Goal: Information Seeking & Learning: Learn about a topic

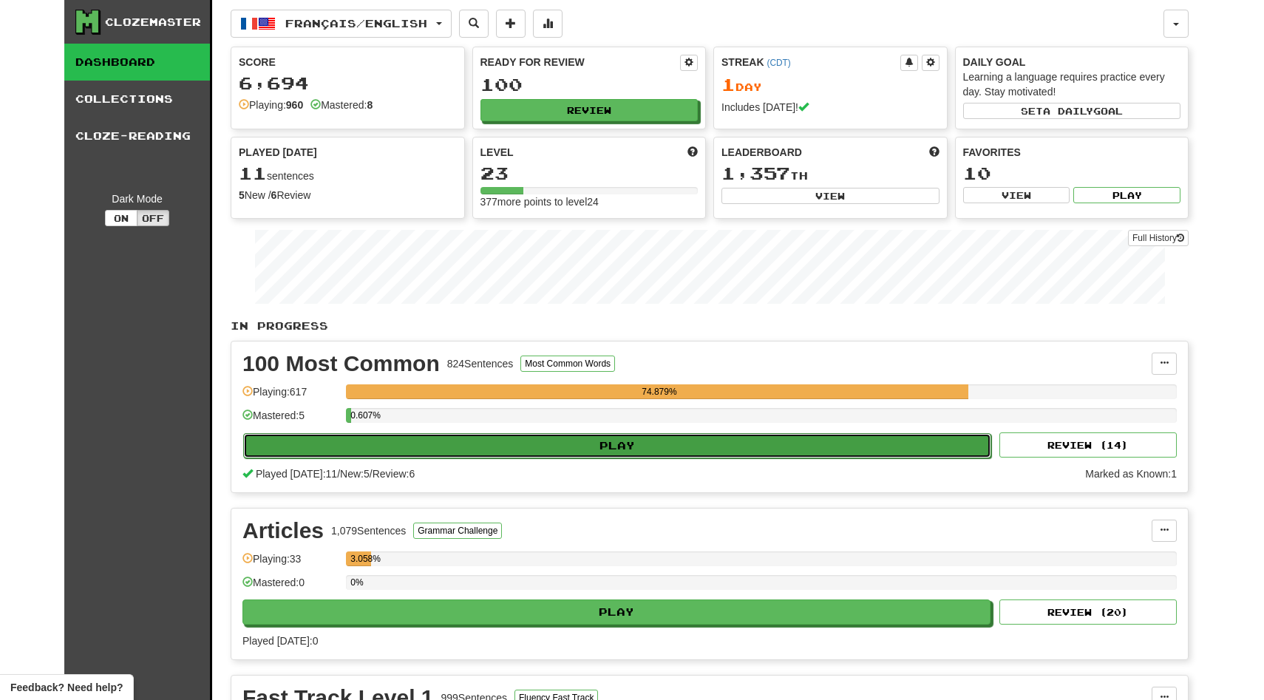
click at [443, 441] on button "Play" at bounding box center [617, 445] width 748 height 25
select select "**"
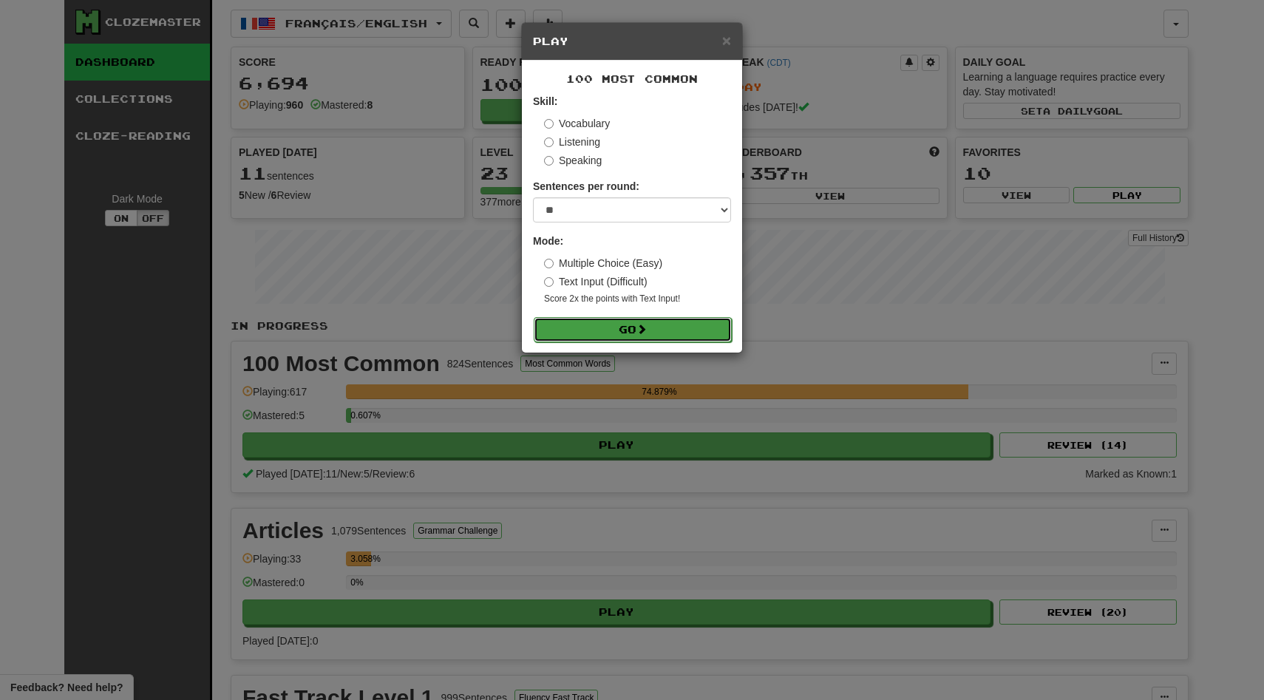
click at [582, 333] on button "Go" at bounding box center [633, 329] width 198 height 25
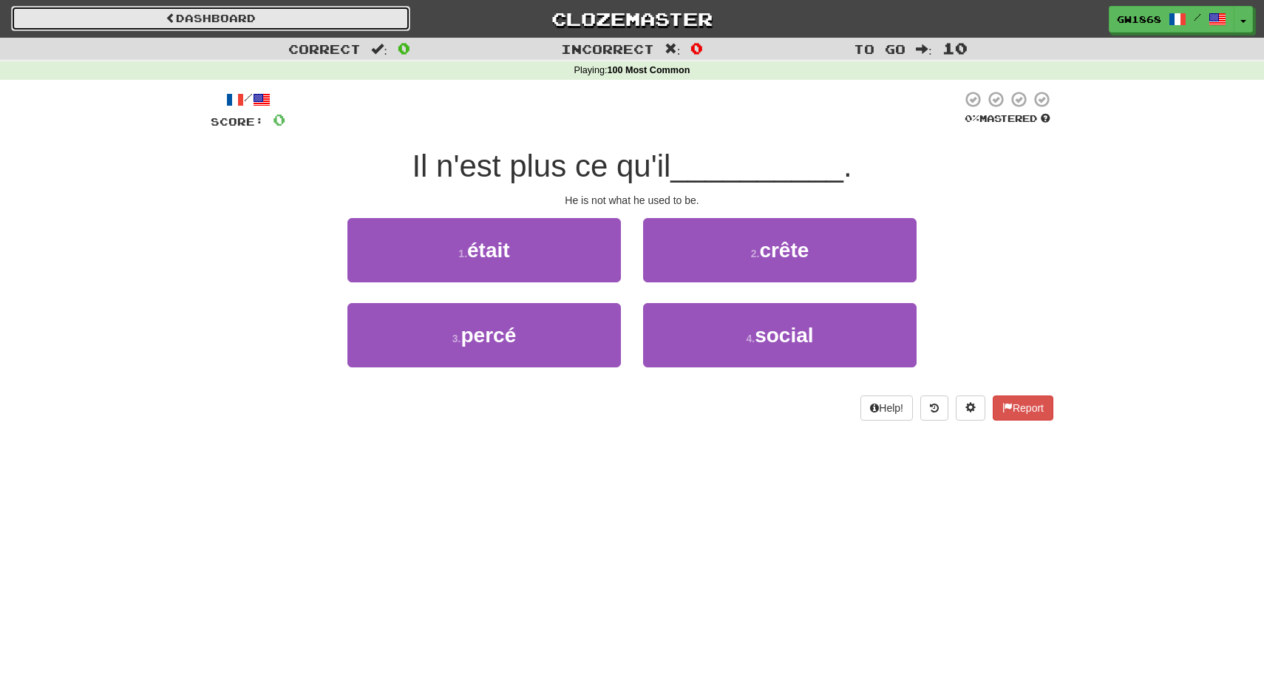
click at [242, 15] on link "Dashboard" at bounding box center [210, 18] width 399 height 25
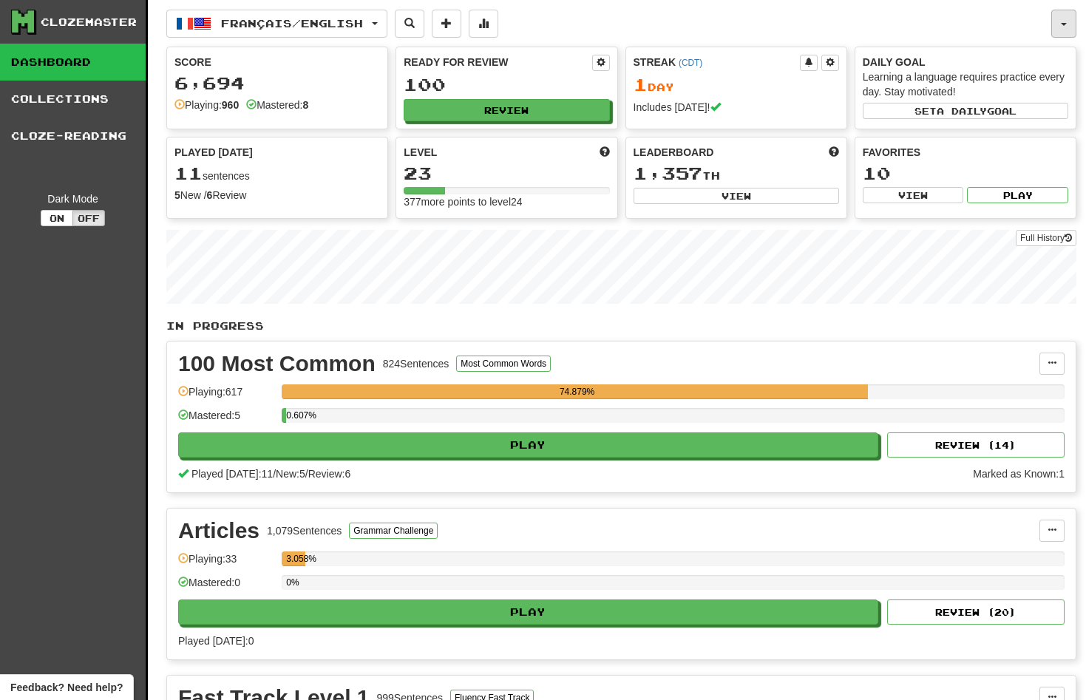
click at [1068, 19] on button "button" at bounding box center [1064, 24] width 25 height 28
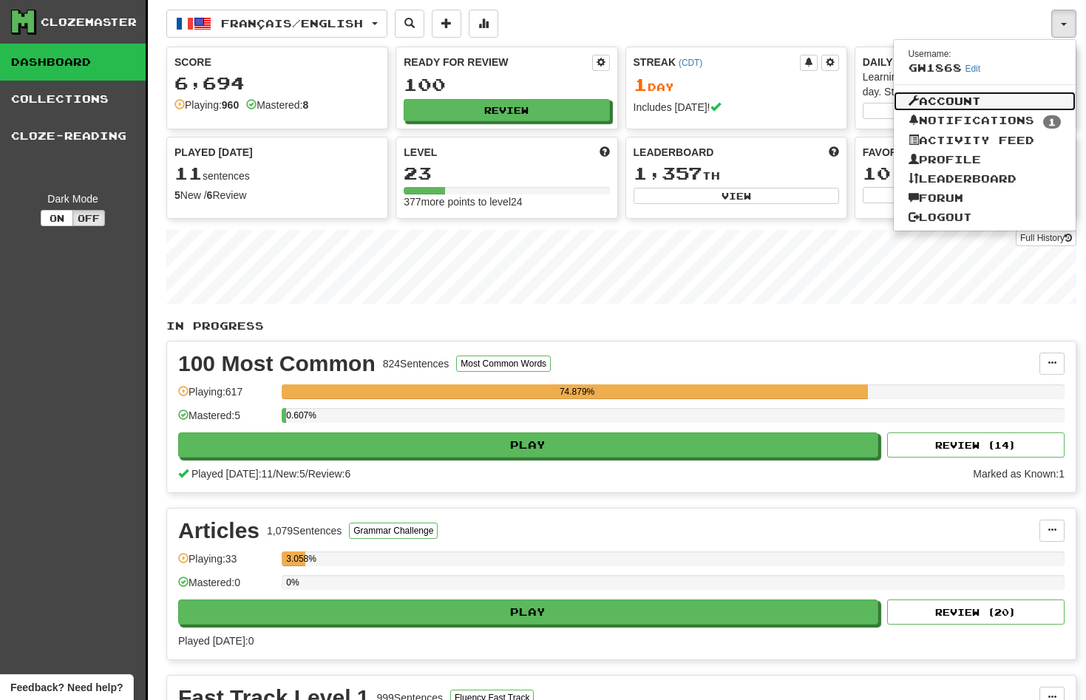
click at [944, 99] on link "Account" at bounding box center [985, 101] width 183 height 19
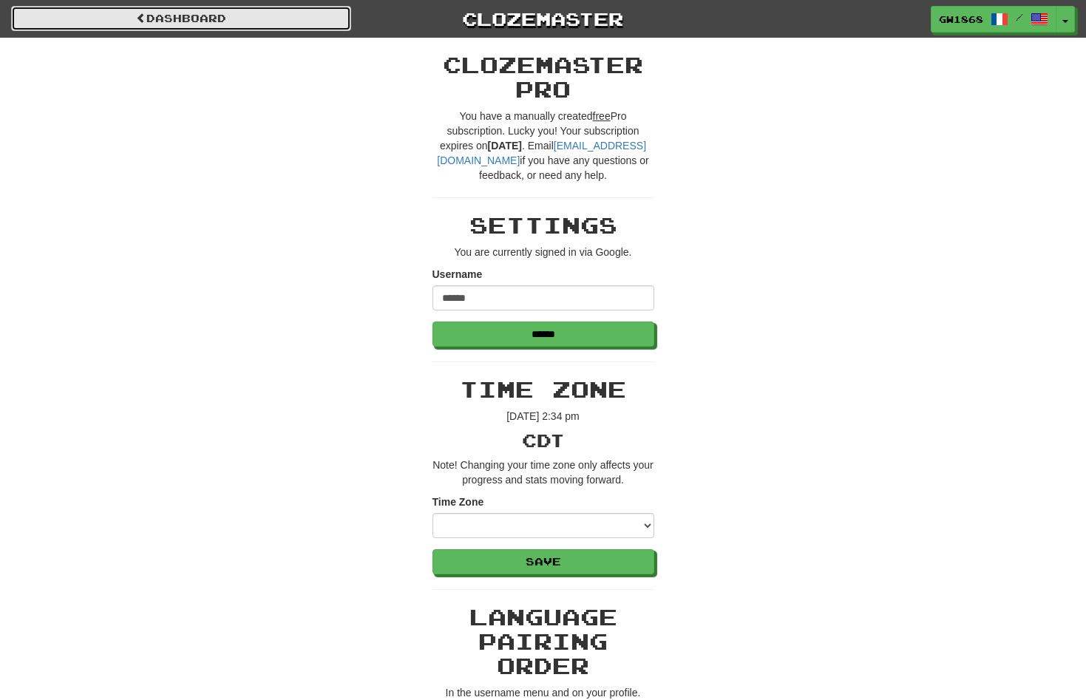
click at [112, 21] on link "Dashboard" at bounding box center [181, 18] width 340 height 25
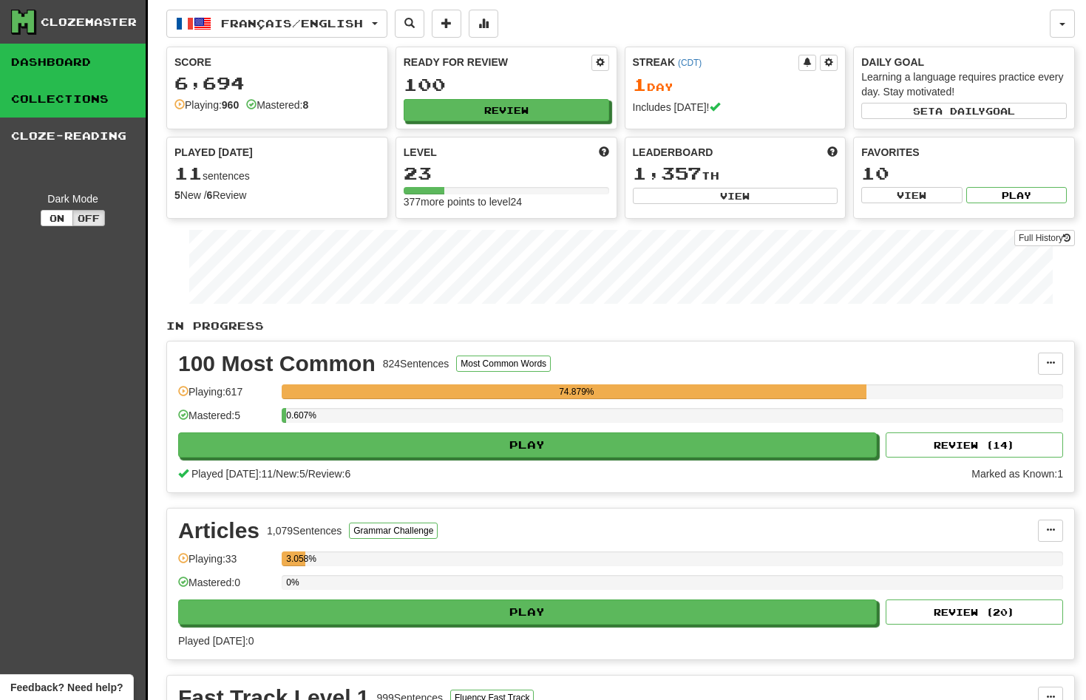
click at [53, 104] on link "Collections" at bounding box center [73, 99] width 146 height 37
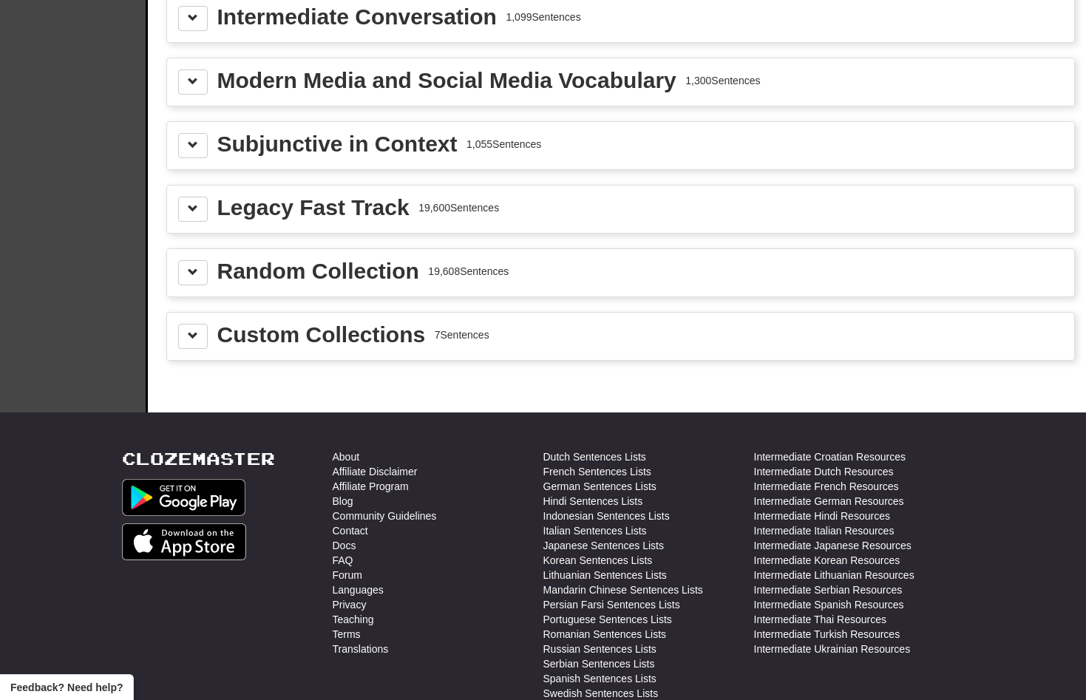
scroll to position [1958, 0]
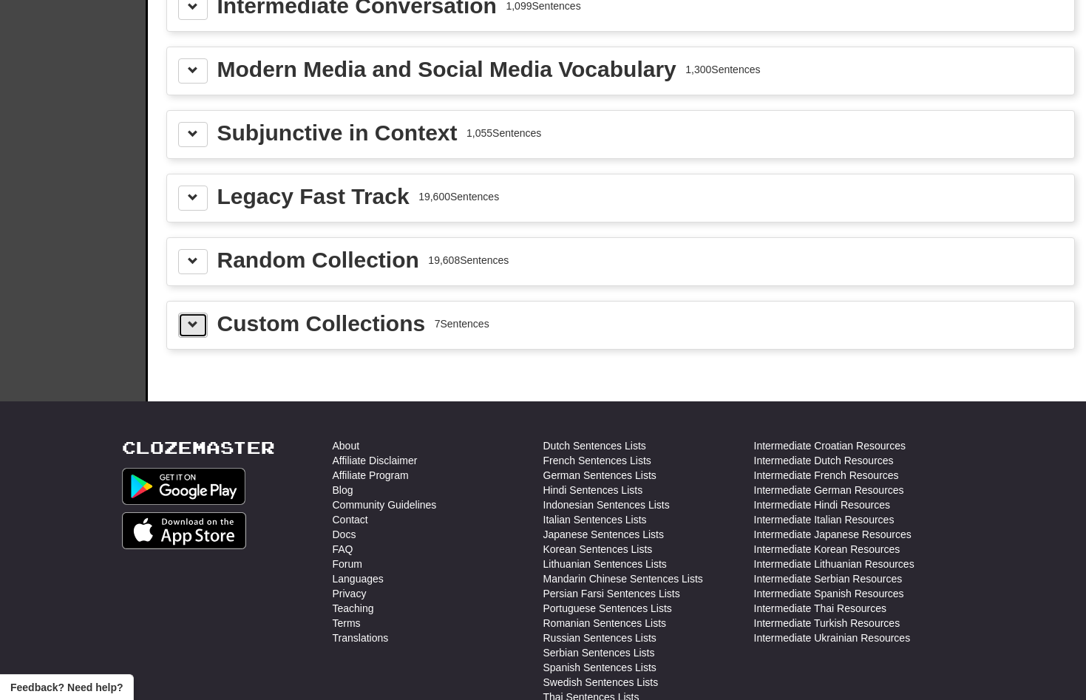
click at [196, 335] on button at bounding box center [193, 325] width 30 height 25
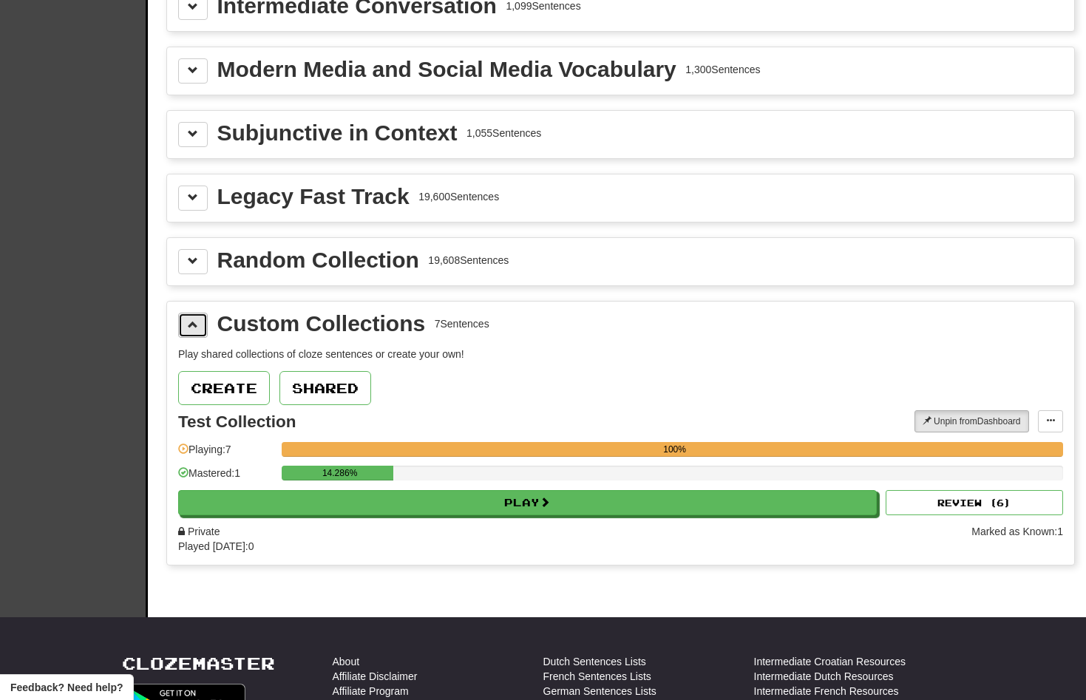
click at [196, 335] on button at bounding box center [193, 325] width 30 height 25
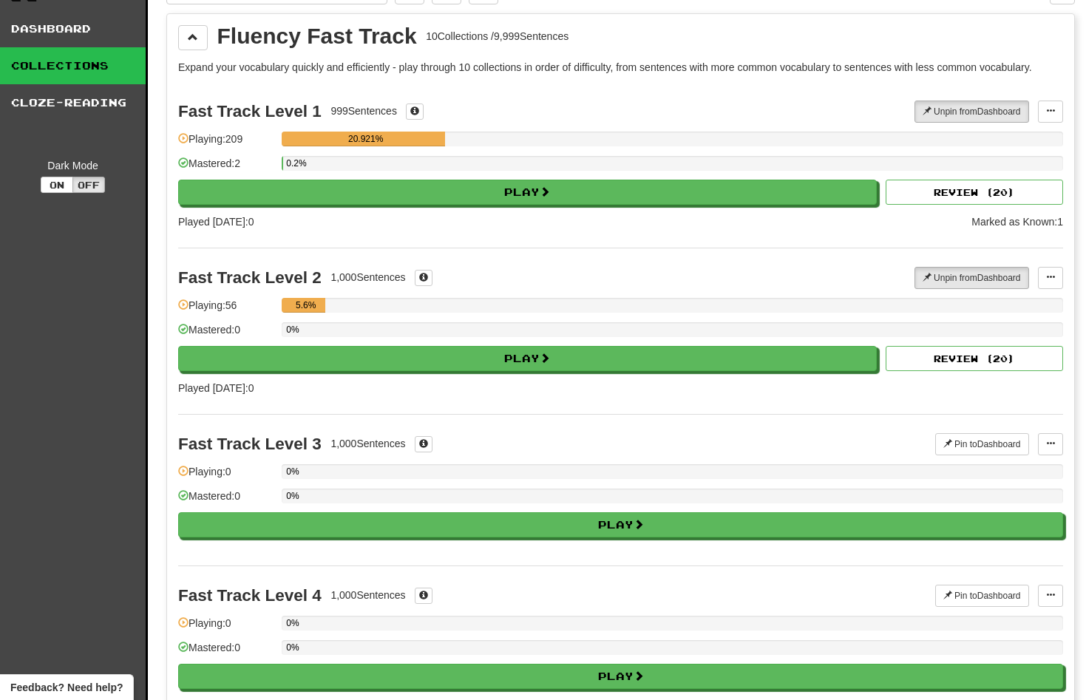
scroll to position [0, 0]
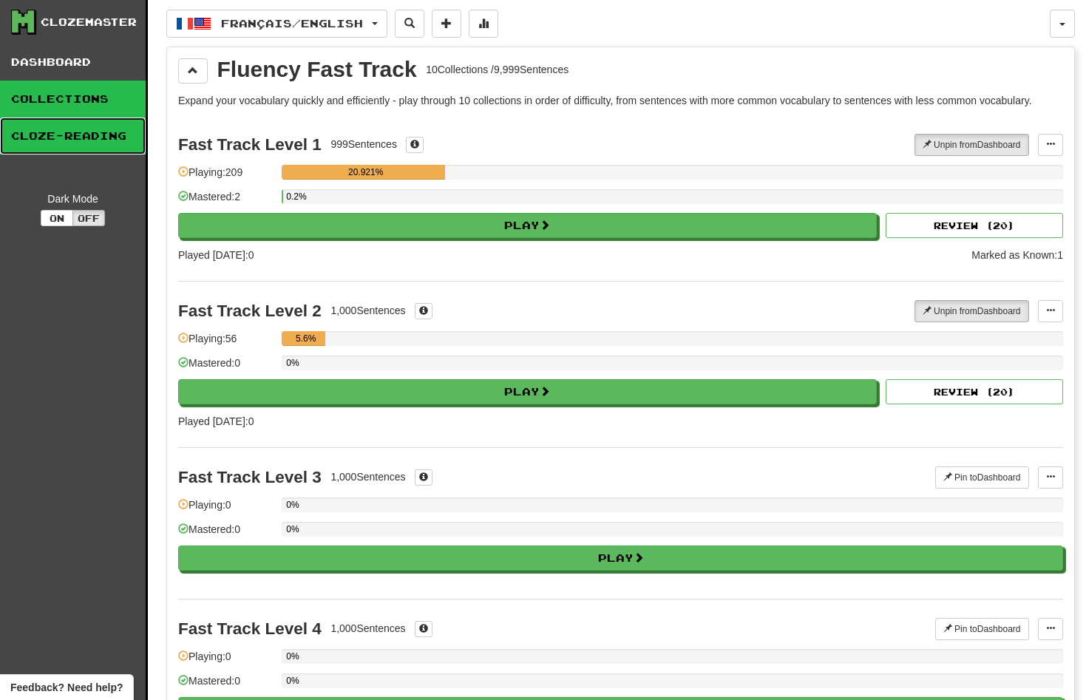
click at [35, 135] on link "Cloze-Reading" at bounding box center [73, 136] width 146 height 37
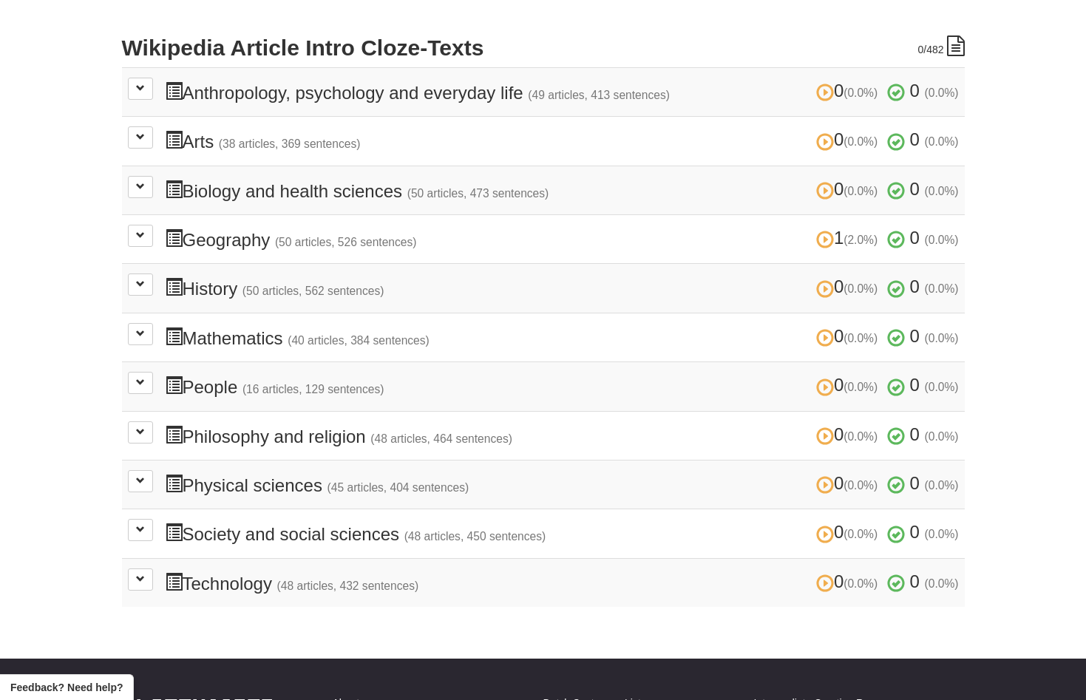
scroll to position [257, 0]
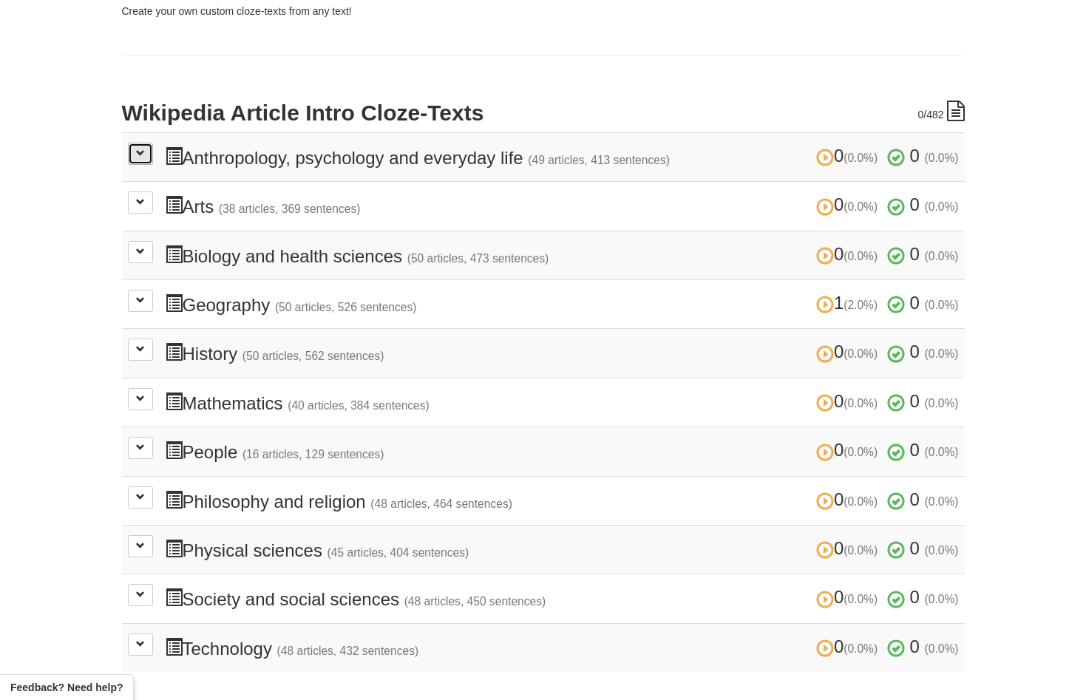
click at [138, 158] on span at bounding box center [140, 153] width 9 height 9
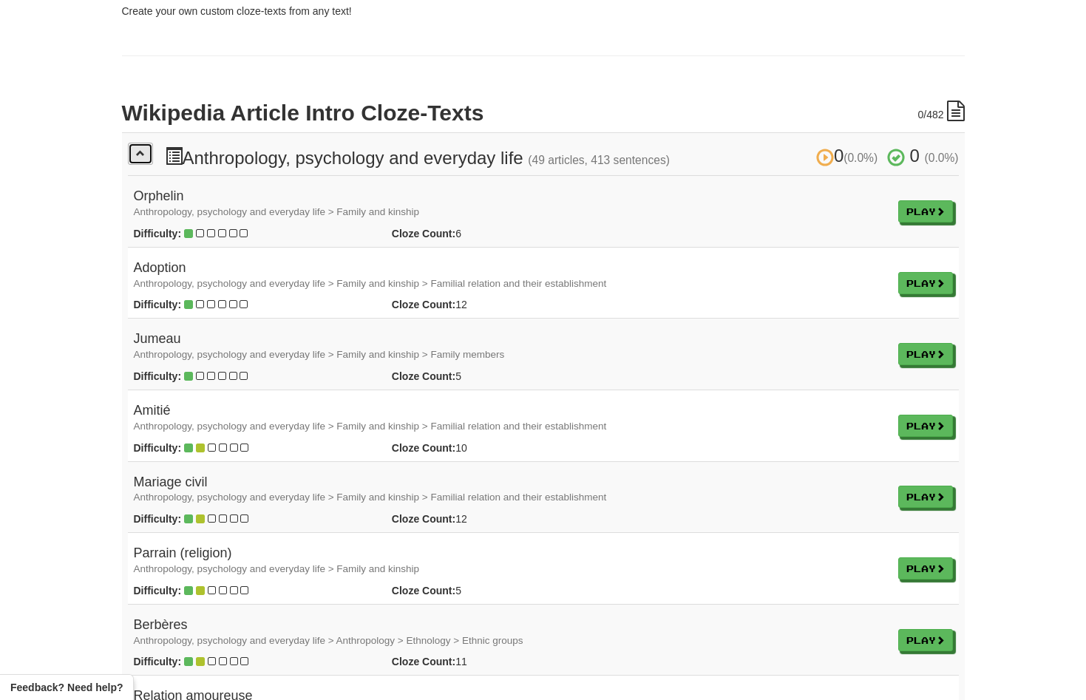
click at [140, 152] on span at bounding box center [140, 153] width 9 height 9
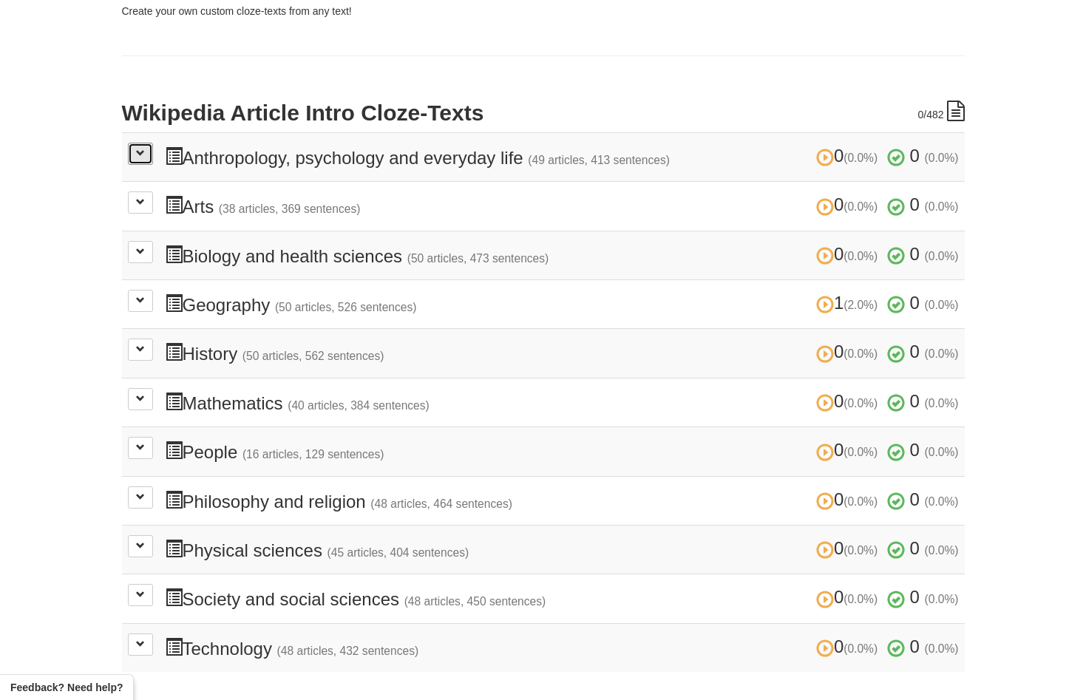
scroll to position [0, 0]
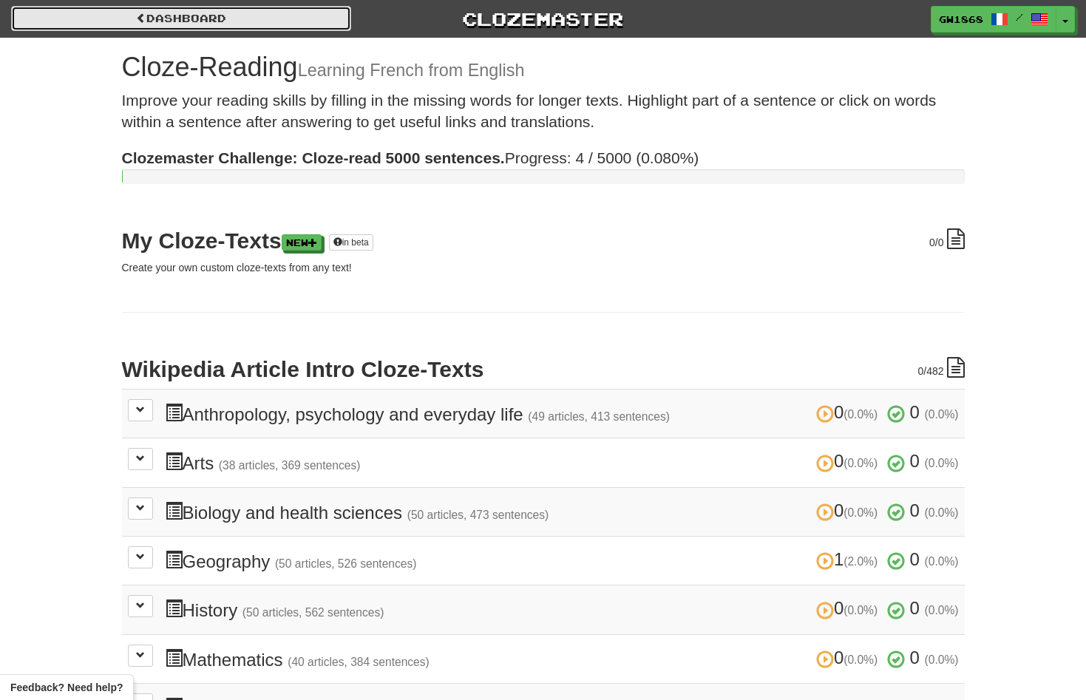
click at [61, 22] on link "Dashboard" at bounding box center [181, 18] width 340 height 25
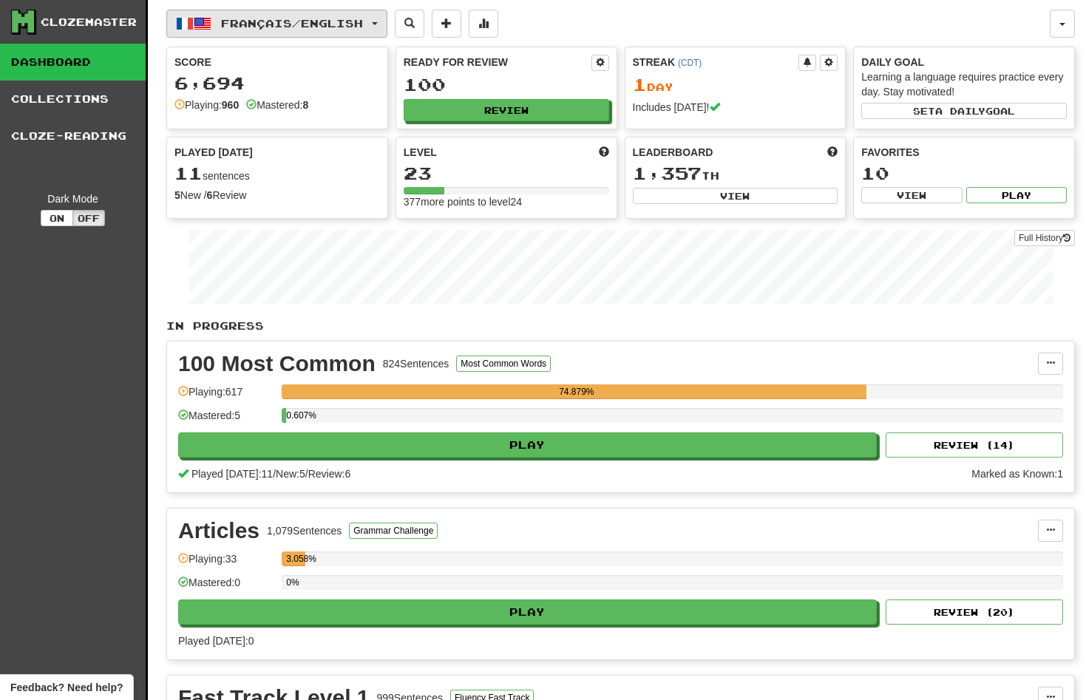
click at [293, 27] on span "Français / English" at bounding box center [292, 23] width 142 height 13
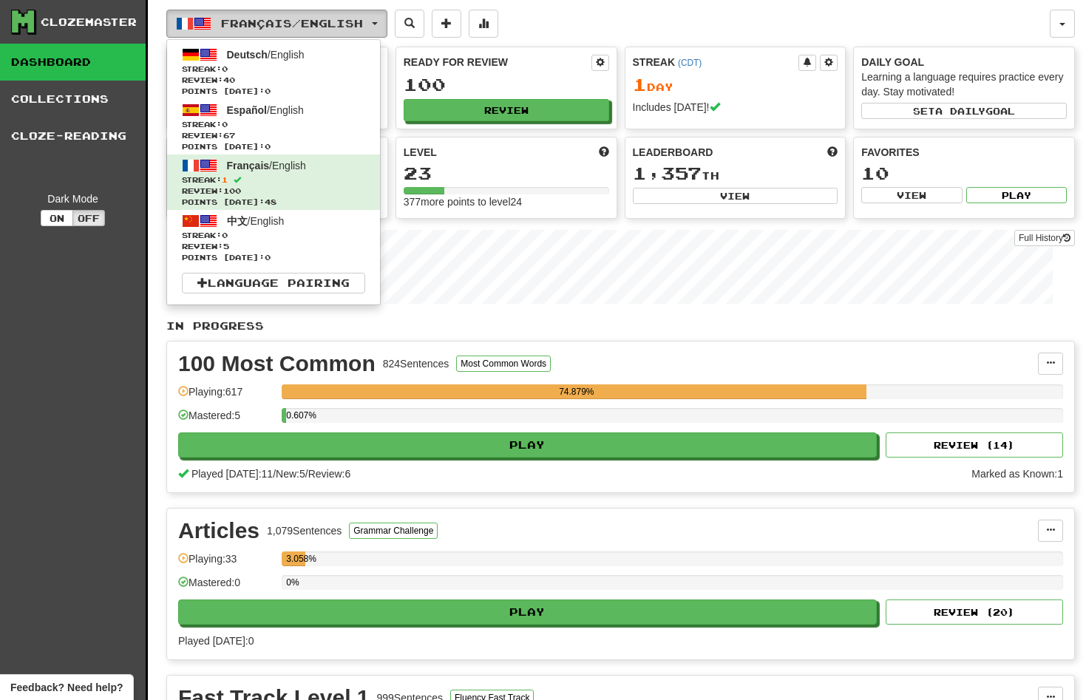
click at [336, 24] on span "Français / English" at bounding box center [292, 23] width 142 height 13
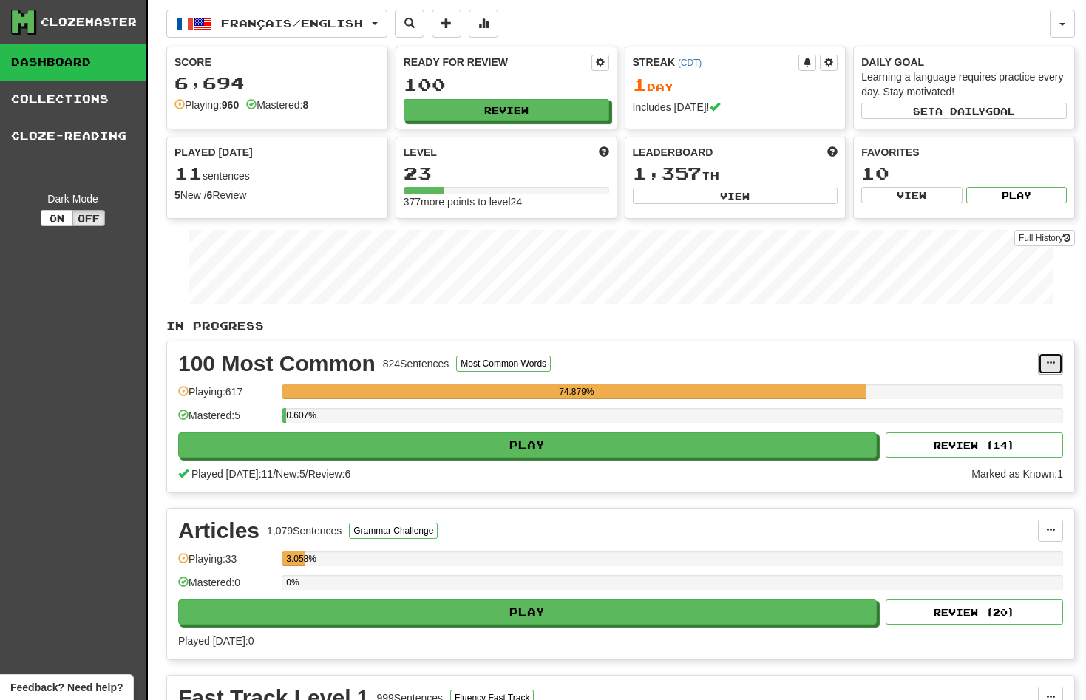
click at [1050, 364] on span at bounding box center [1050, 363] width 9 height 9
click at [863, 345] on div "100 Most Common 824 Sentences Most Common Words Manage Sentences Unpin from Das…" at bounding box center [620, 417] width 907 height 151
click at [1043, 360] on button at bounding box center [1050, 364] width 25 height 22
click at [972, 394] on span "Manage Sentences" at bounding box center [988, 391] width 89 height 12
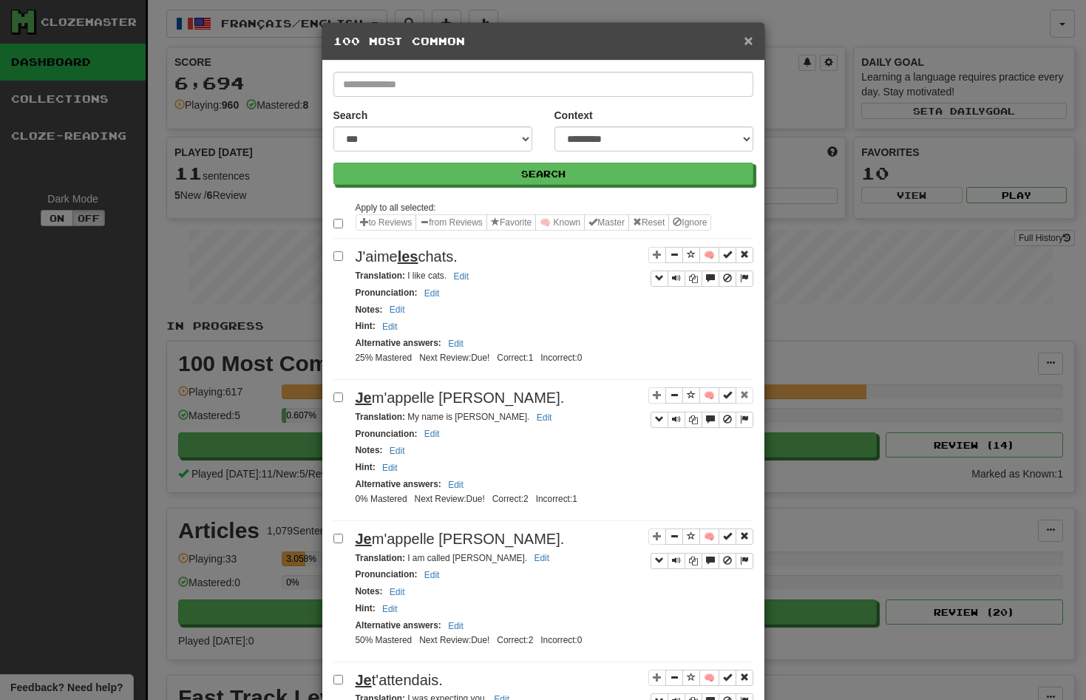
click at [748, 41] on span "×" at bounding box center [748, 40] width 9 height 17
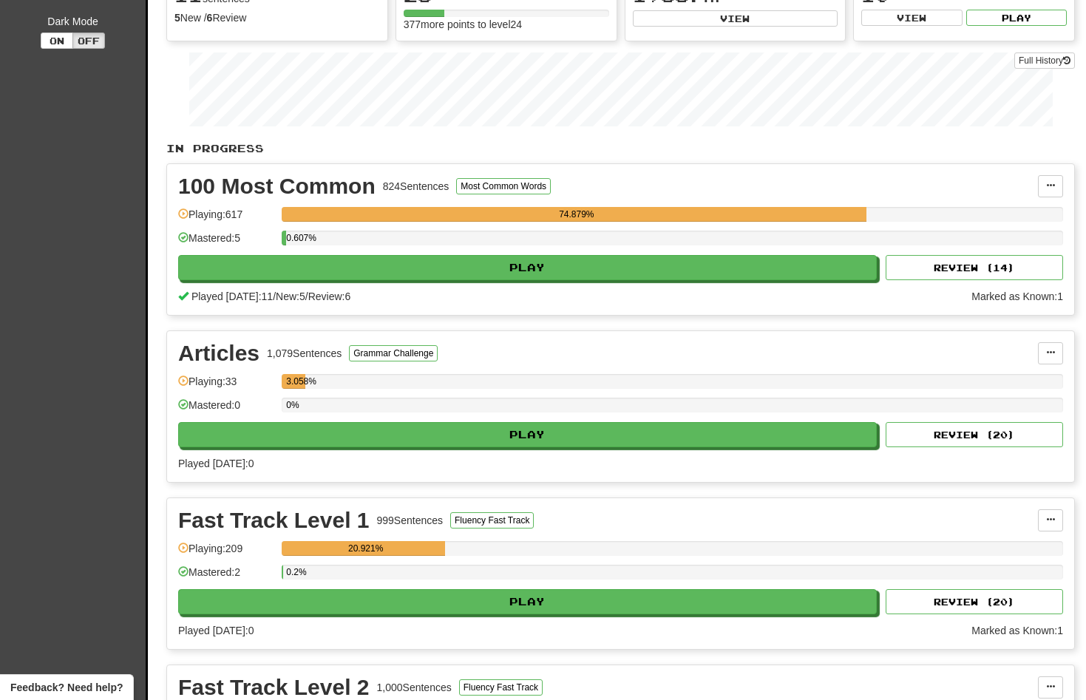
scroll to position [206, 0]
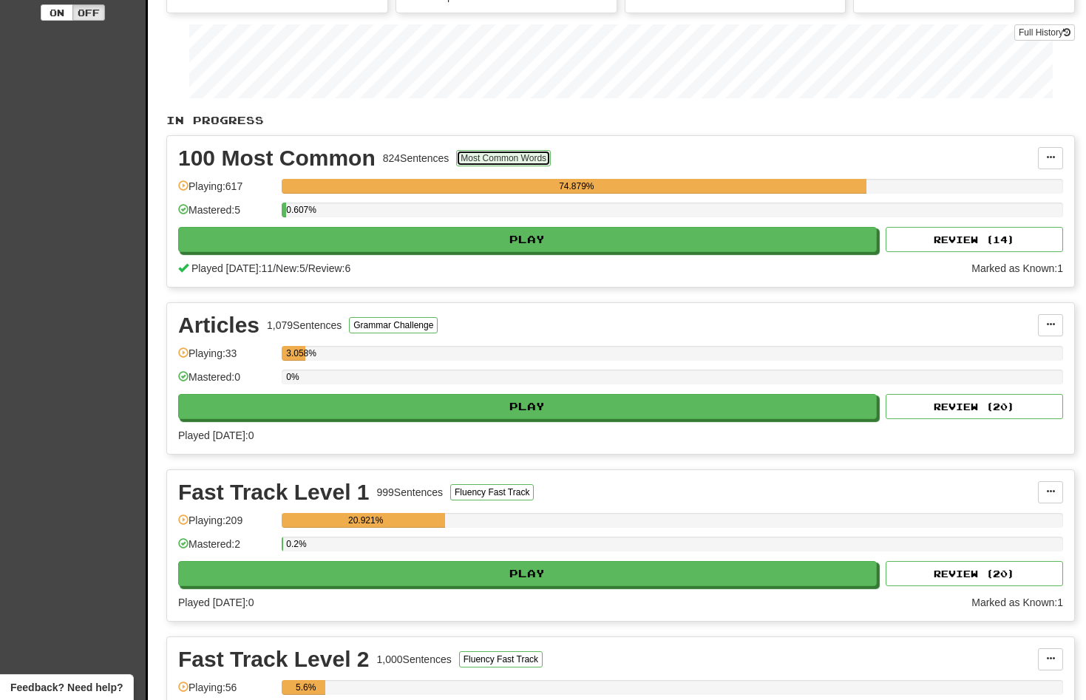
click at [516, 162] on button "Most Common Words" at bounding box center [503, 158] width 95 height 16
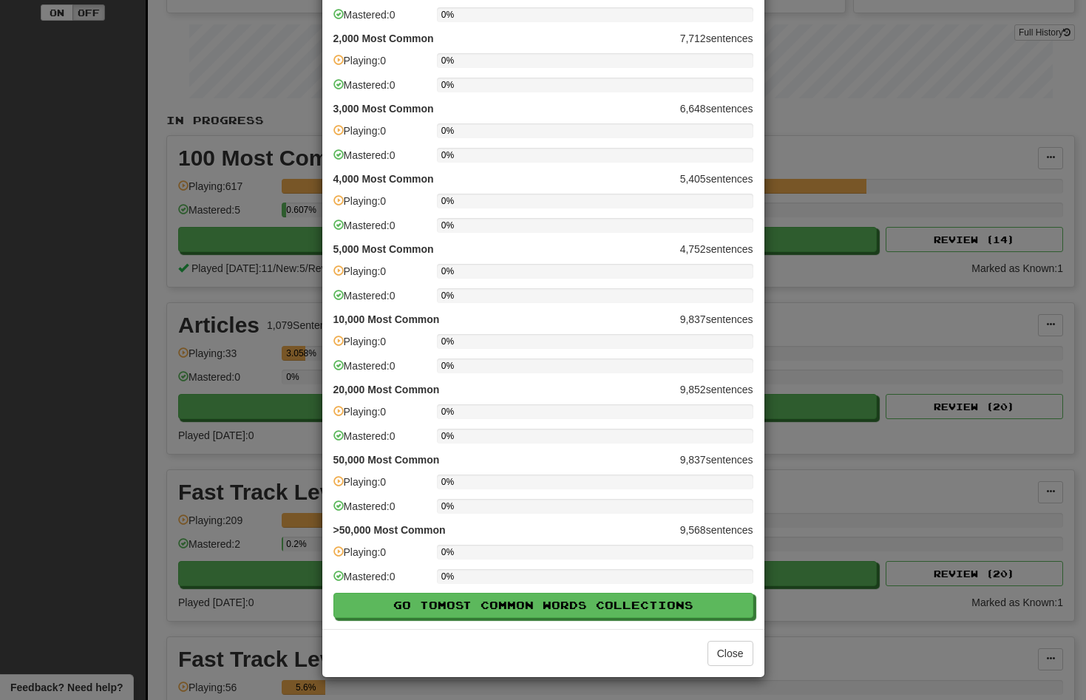
scroll to position [0, 0]
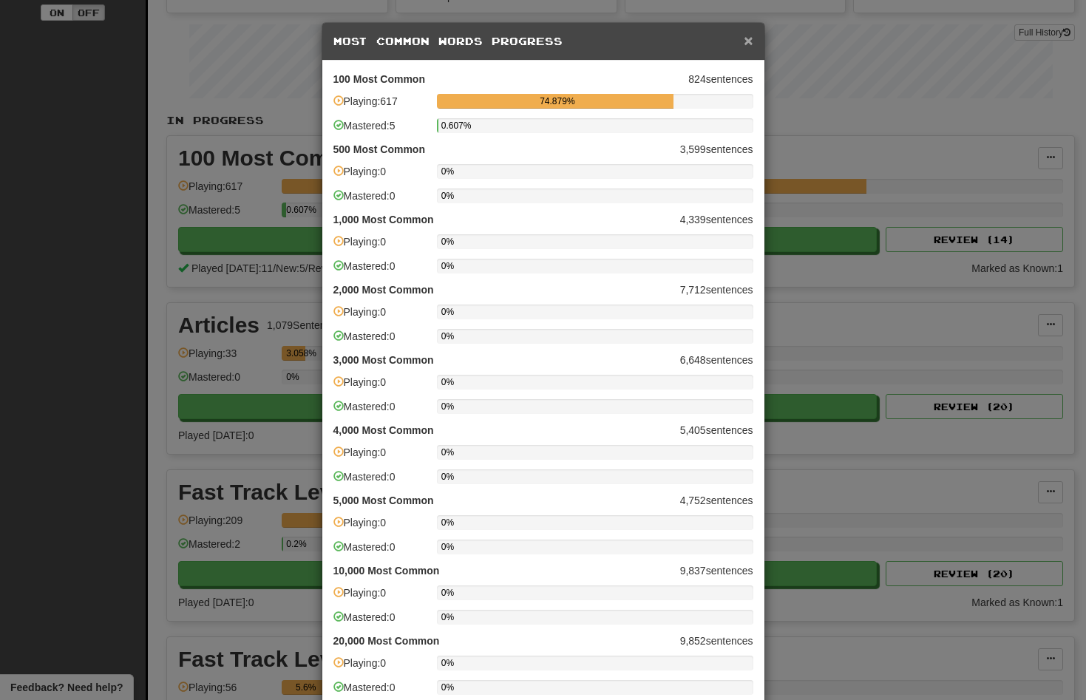
click at [745, 42] on span "×" at bounding box center [748, 40] width 9 height 17
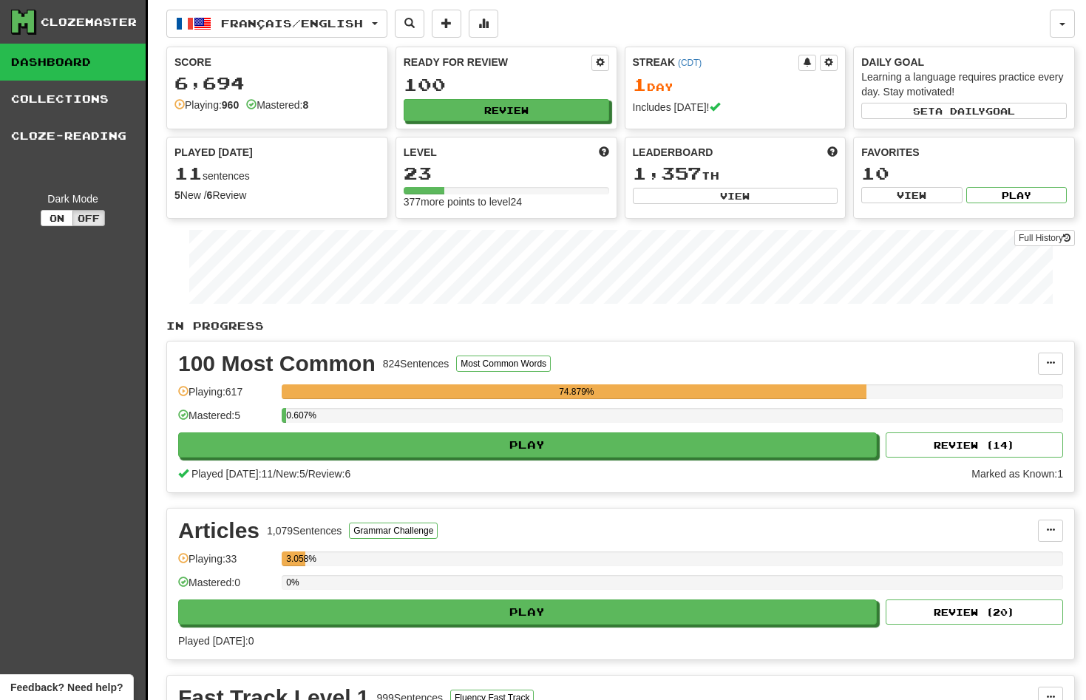
click at [178, 106] on span at bounding box center [180, 104] width 10 height 10
click at [254, 102] on span at bounding box center [251, 104] width 10 height 10
click at [1074, 16] on button "button" at bounding box center [1062, 24] width 25 height 28
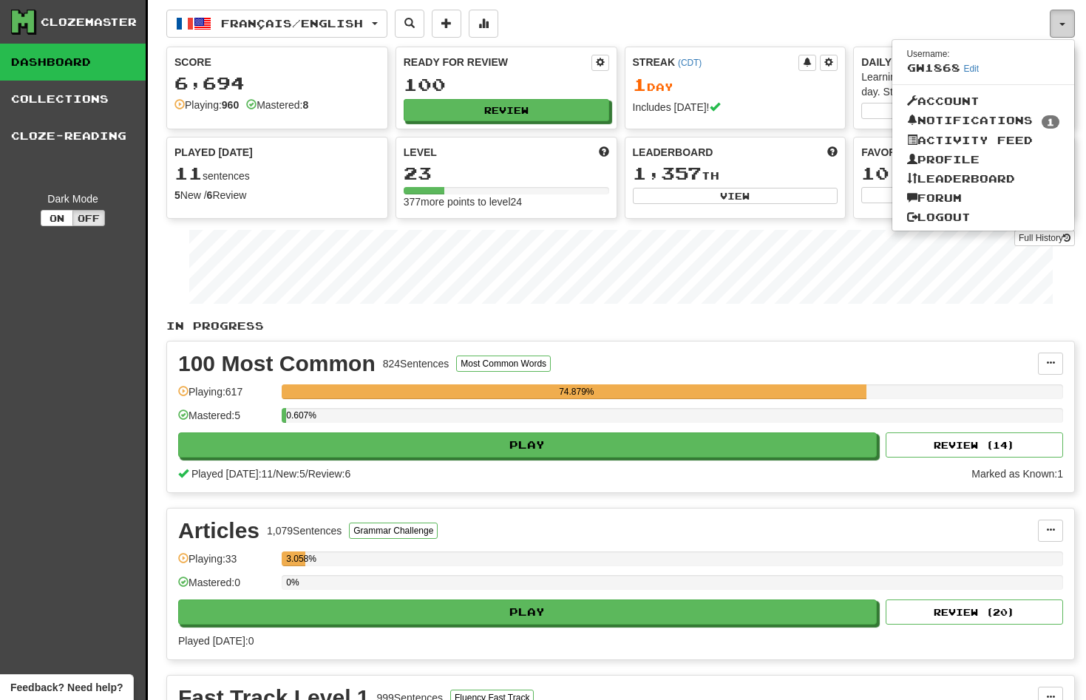
click at [1074, 16] on button "button" at bounding box center [1062, 24] width 25 height 28
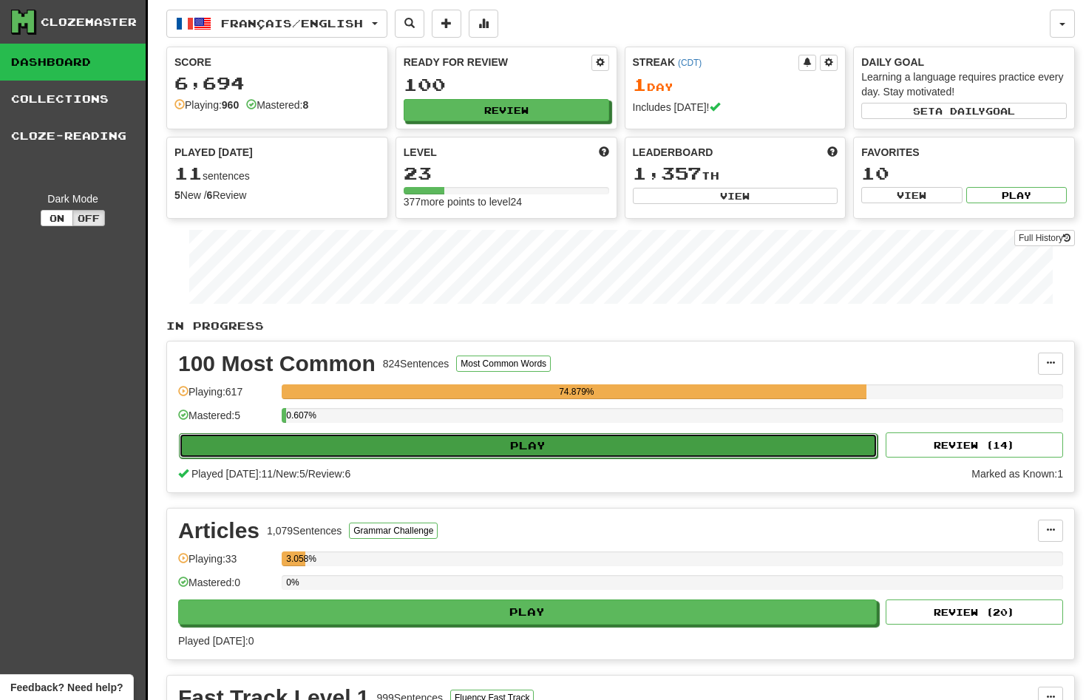
click at [539, 447] on button "Play" at bounding box center [528, 445] width 699 height 25
select select "**"
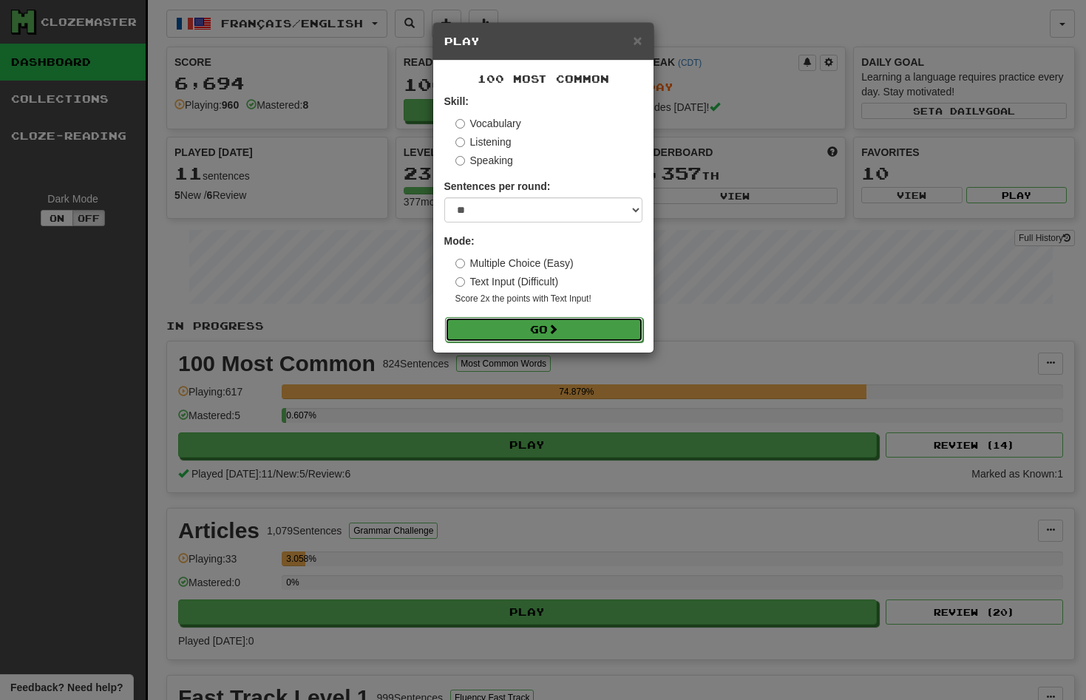
click at [501, 328] on button "Go" at bounding box center [544, 329] width 198 height 25
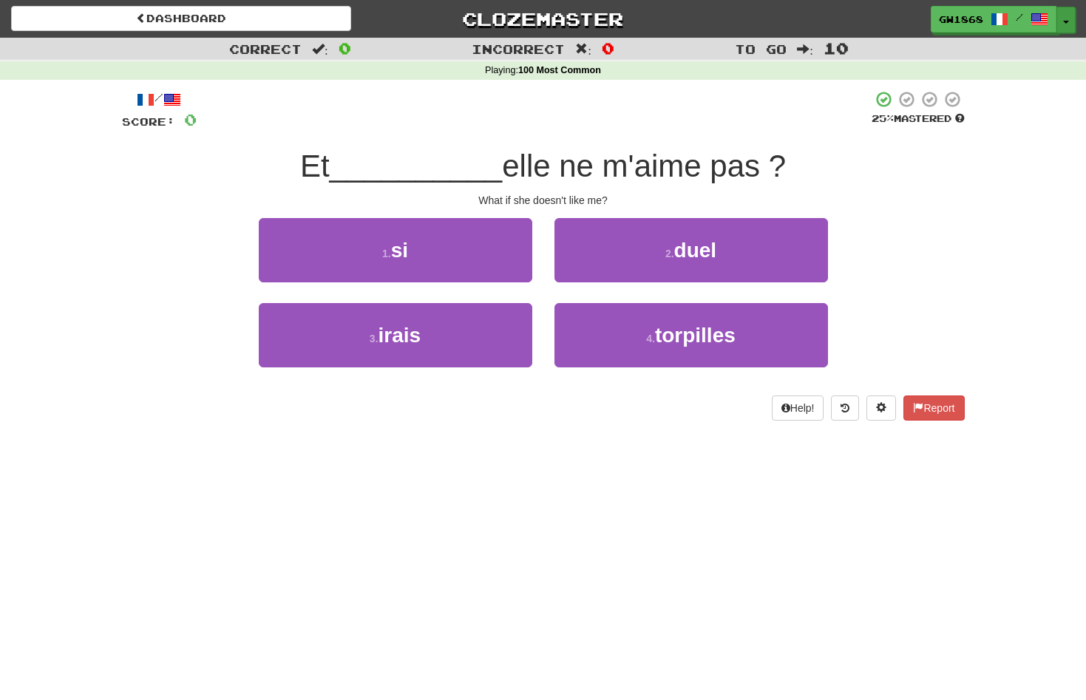
click at [1062, 21] on button "Toggle Dropdown" at bounding box center [1066, 20] width 19 height 27
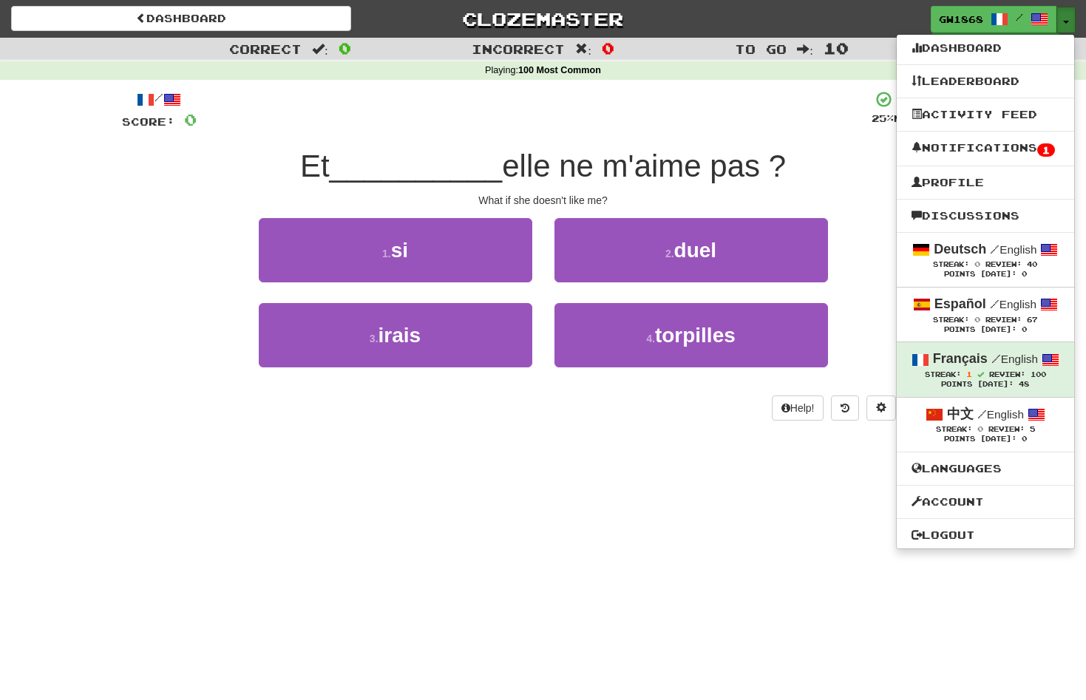
click at [1062, 21] on button "Toggle Dropdown" at bounding box center [1066, 20] width 19 height 27
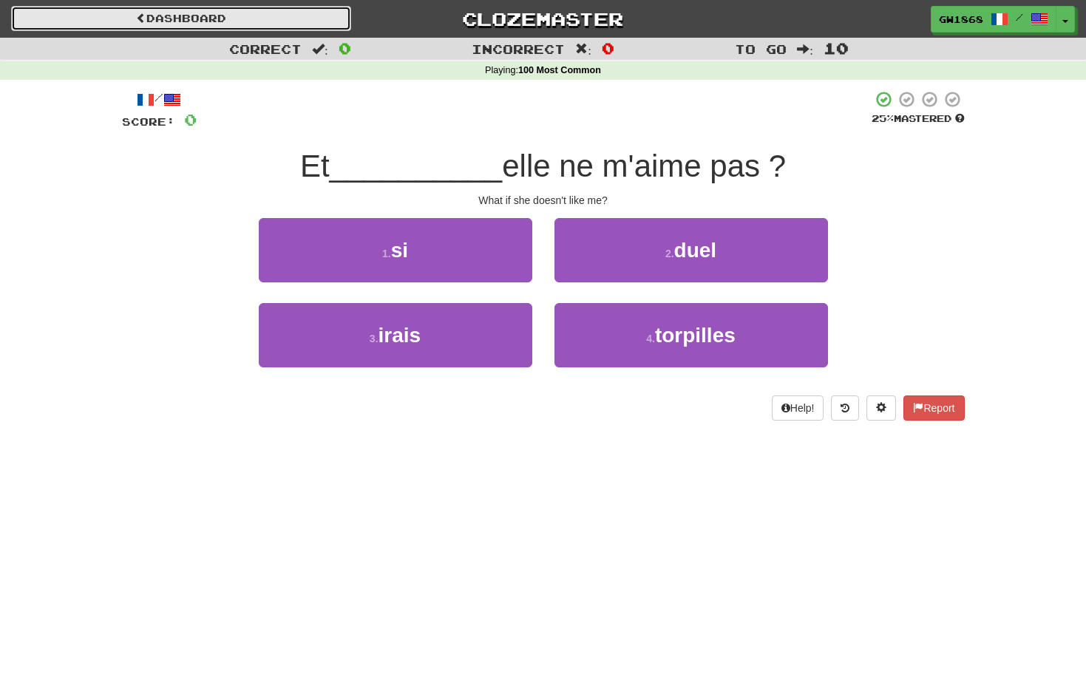
click at [159, 13] on link "Dashboard" at bounding box center [181, 18] width 340 height 25
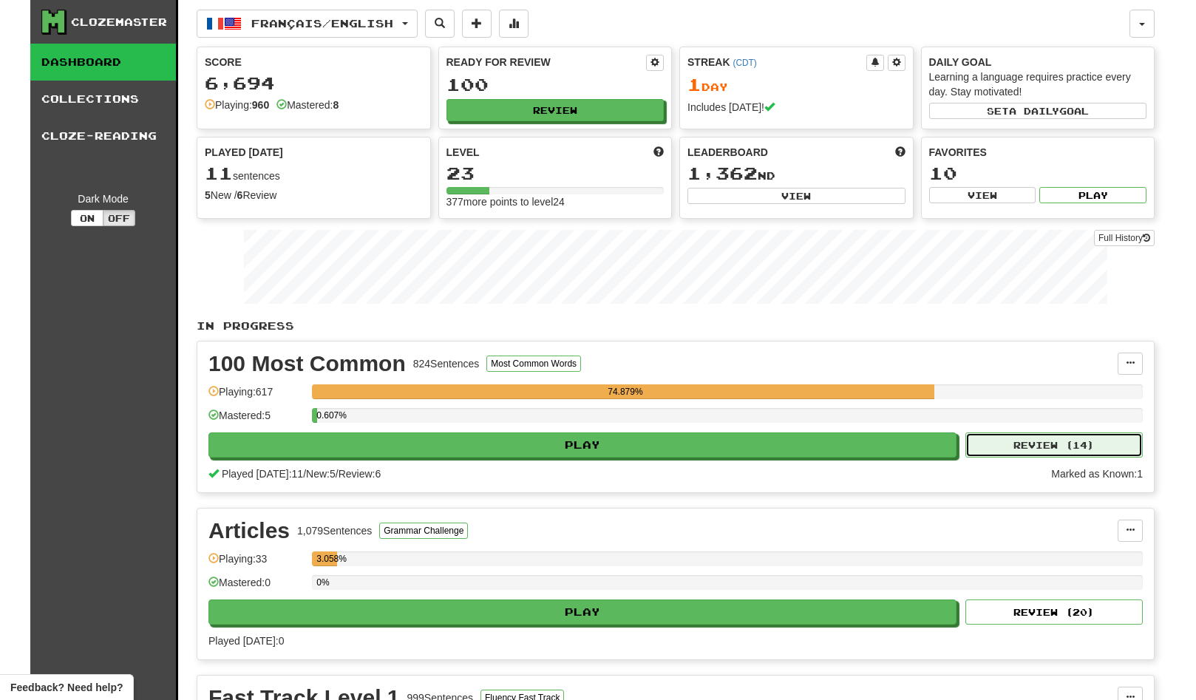
click at [1006, 440] on button "Review ( 14 )" at bounding box center [1054, 445] width 177 height 25
select select "**"
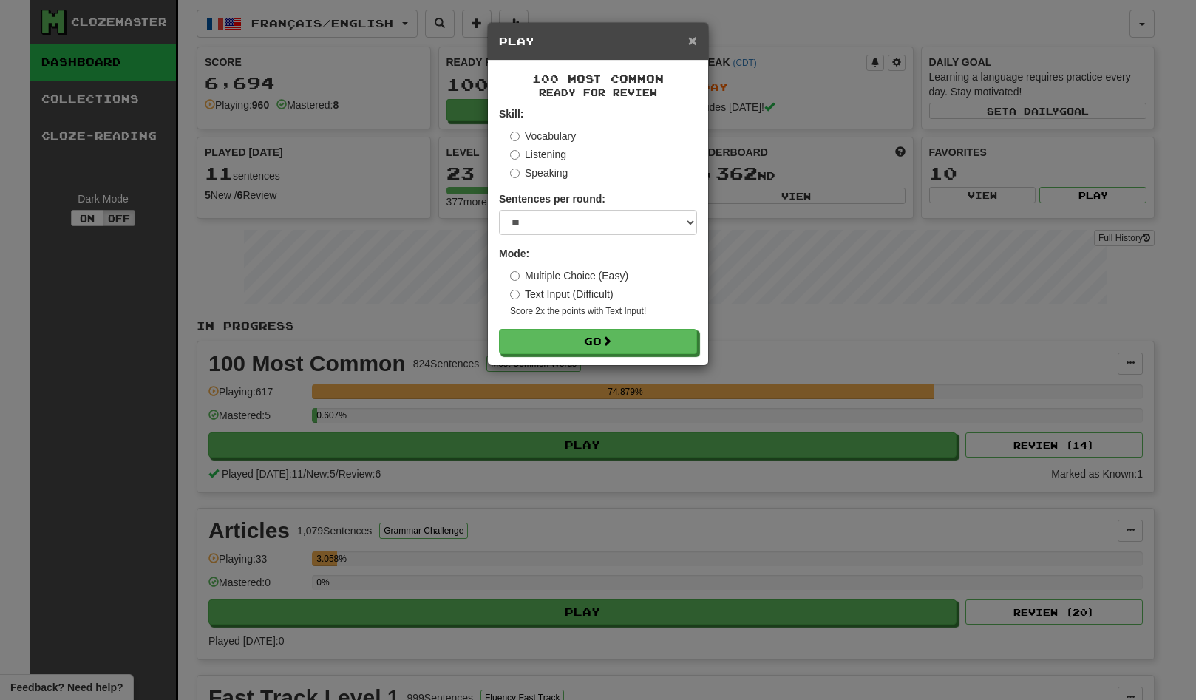
click at [691, 44] on span "×" at bounding box center [692, 40] width 9 height 17
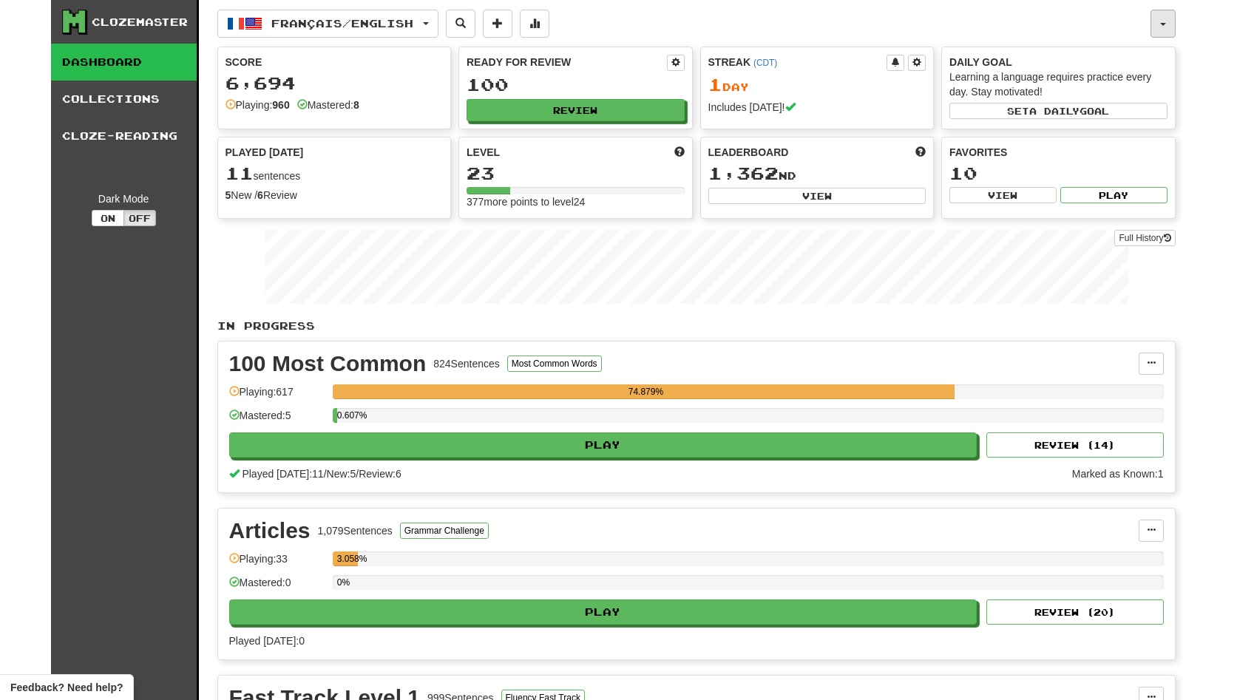
click at [1086, 24] on button "button" at bounding box center [1163, 24] width 25 height 28
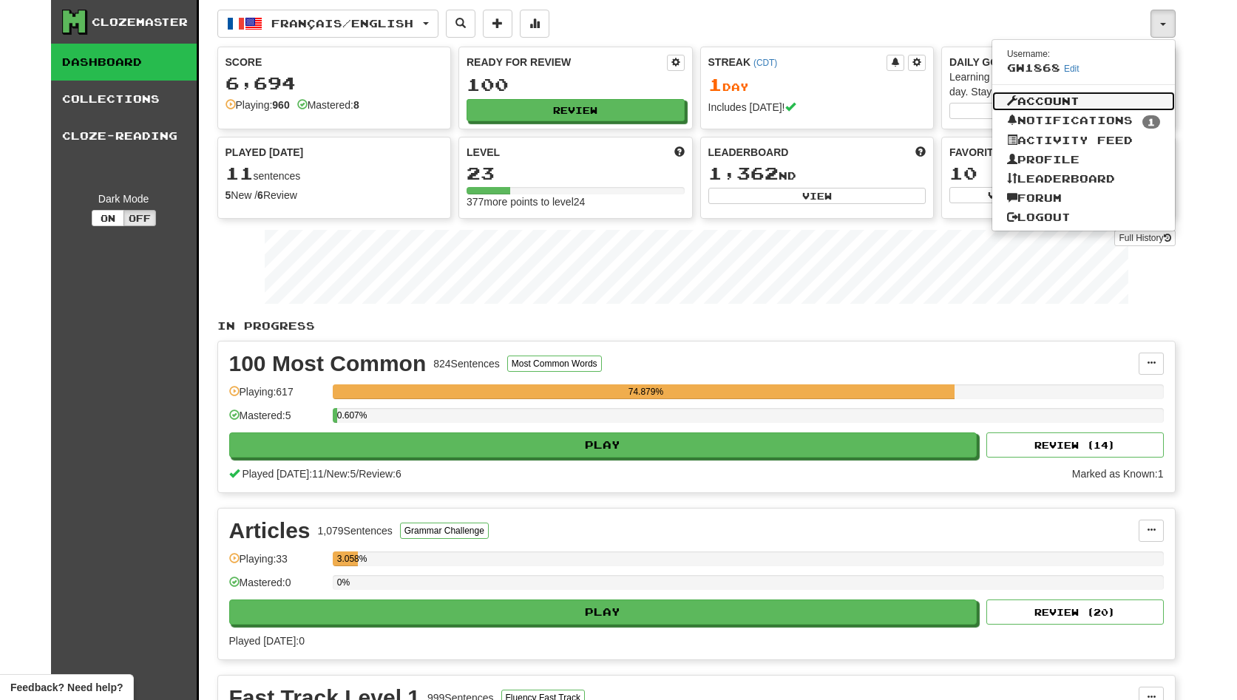
click at [1031, 105] on link "Account" at bounding box center [1083, 101] width 183 height 19
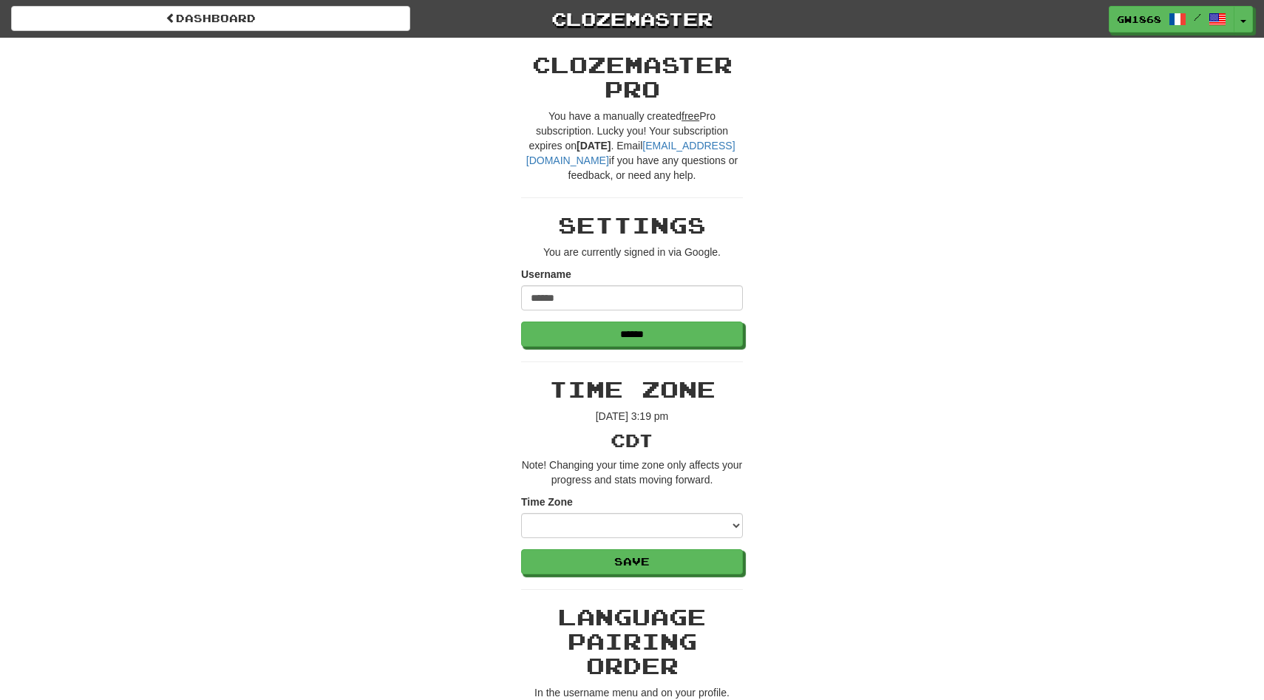
click at [1236, 21] on button "Toggle Dropdown" at bounding box center [1244, 20] width 19 height 27
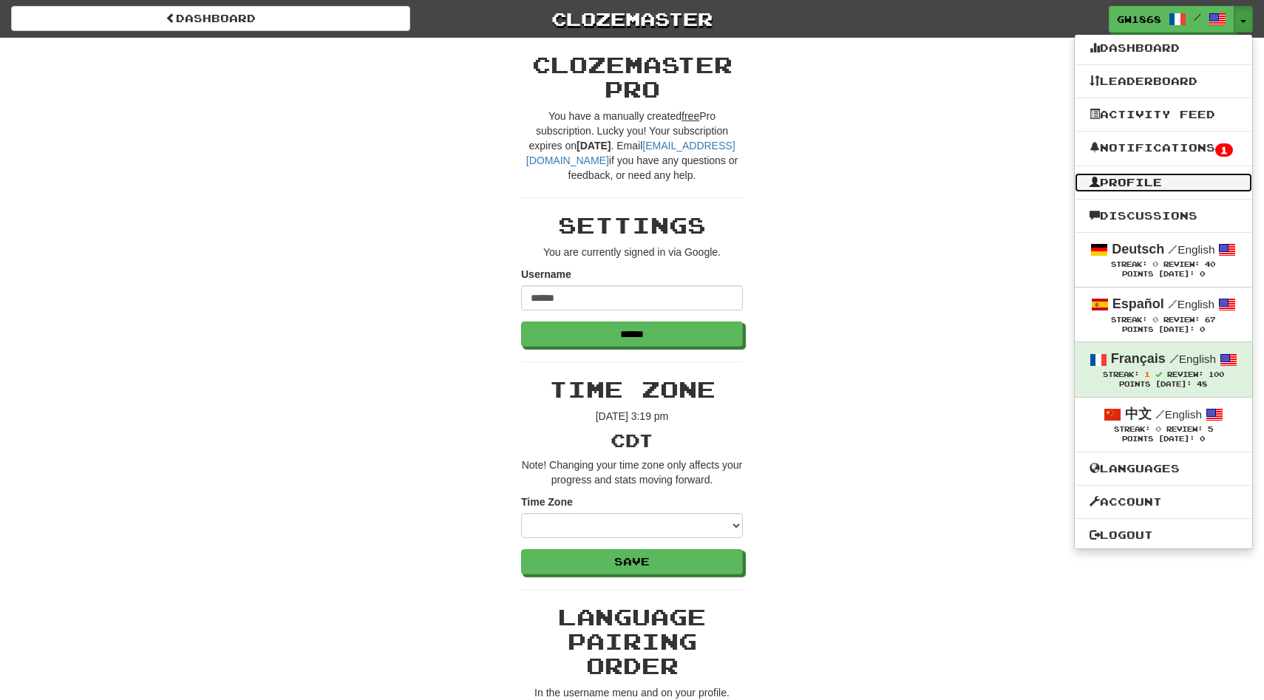
click at [1116, 173] on link "Profile" at bounding box center [1163, 182] width 177 height 19
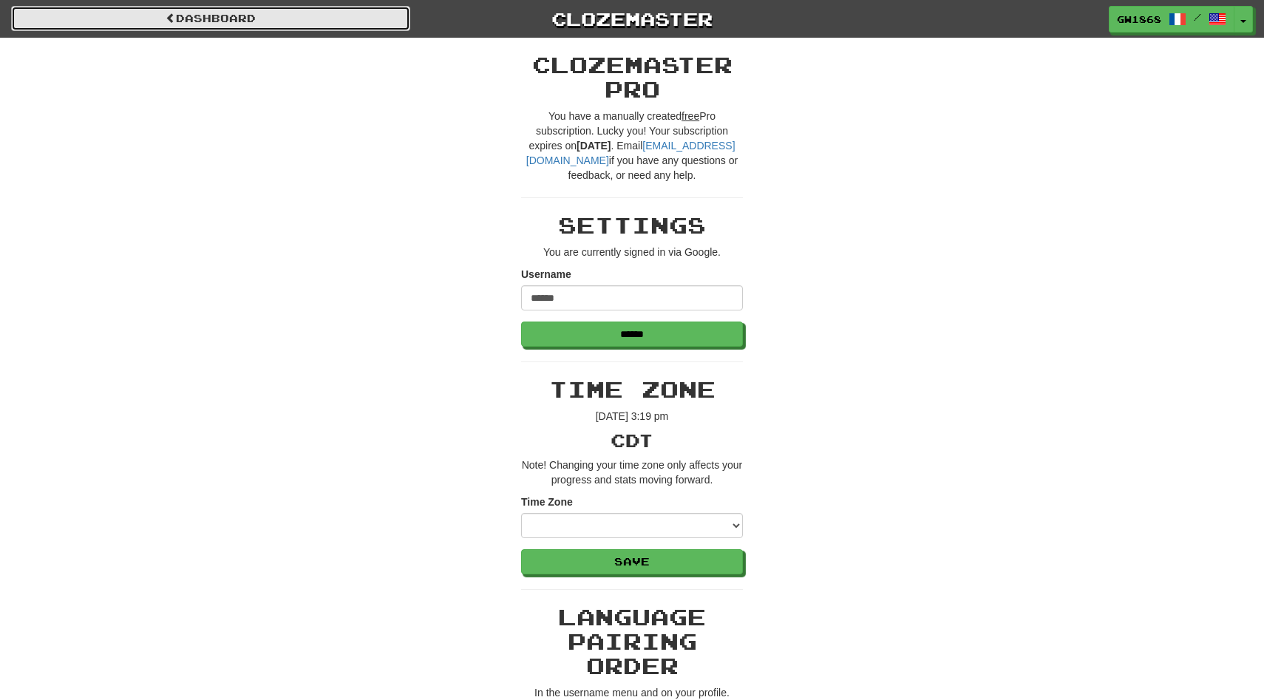
click at [203, 27] on link "Dashboard" at bounding box center [210, 18] width 399 height 25
click at [362, 25] on link "Dashboard" at bounding box center [210, 18] width 399 height 25
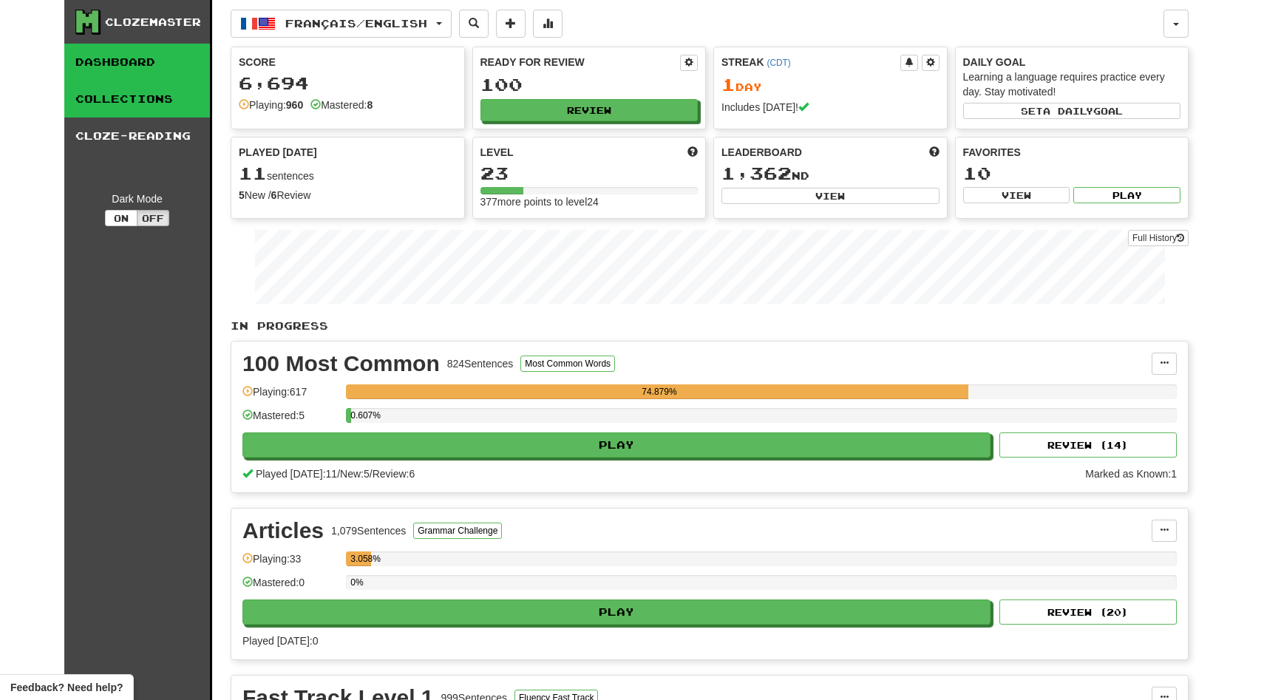
click at [106, 95] on link "Collections" at bounding box center [137, 99] width 146 height 37
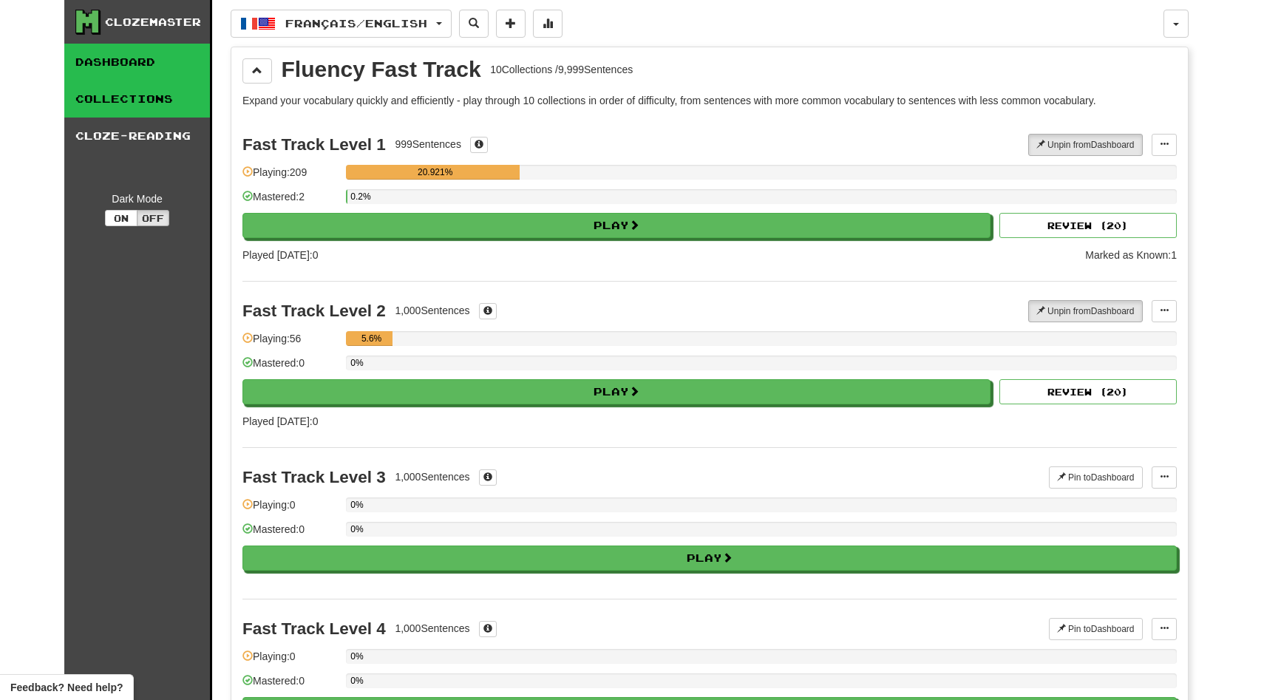
click at [100, 64] on link "Dashboard" at bounding box center [137, 62] width 146 height 37
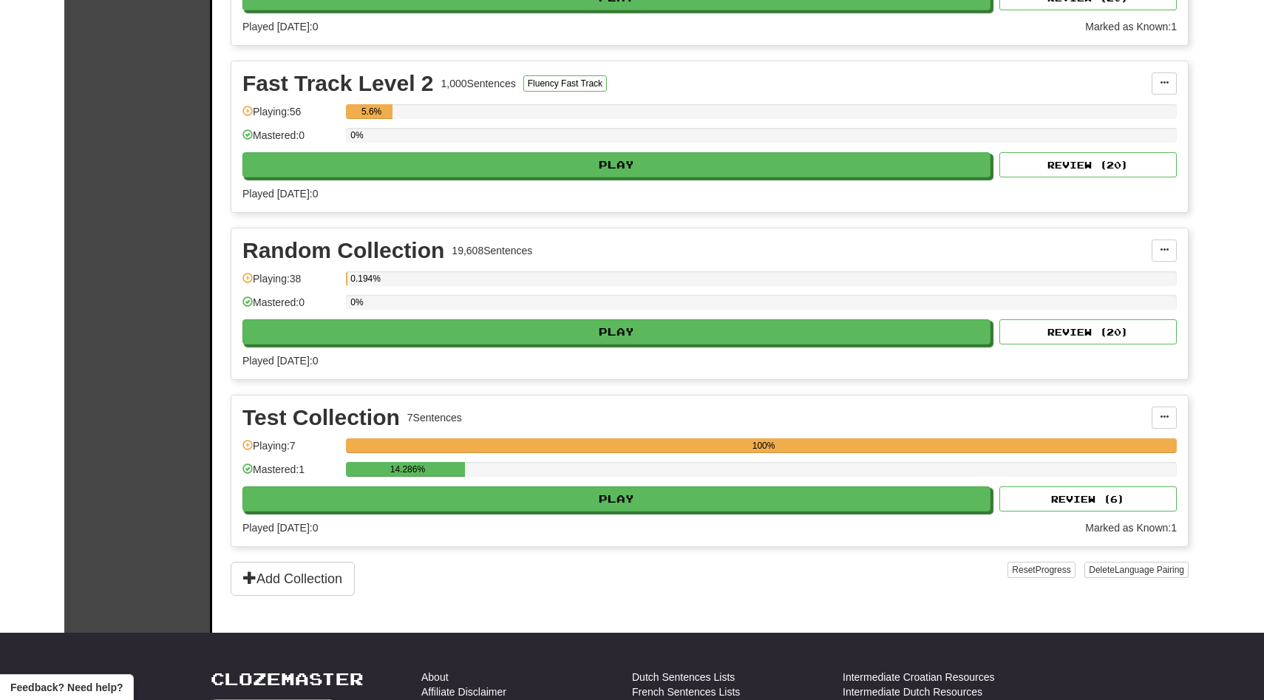
scroll to position [781, 0]
click at [308, 578] on button "Add Collection" at bounding box center [293, 580] width 124 height 34
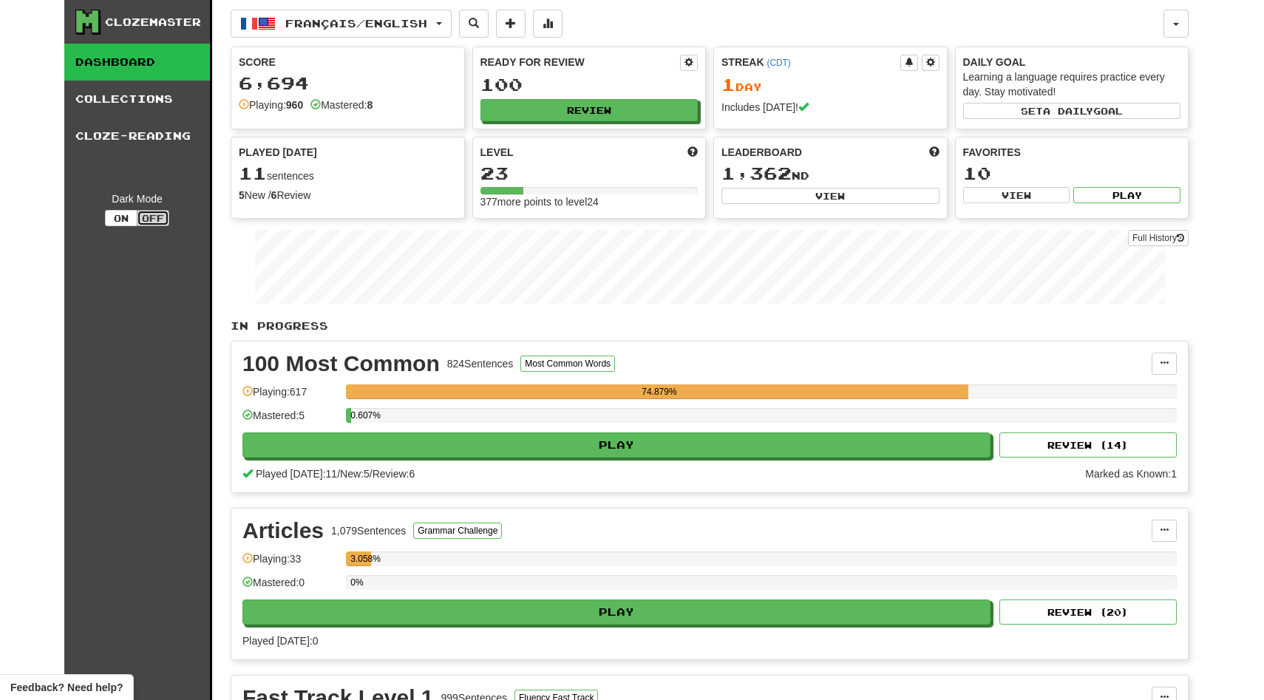
click at [142, 222] on button "Off" at bounding box center [153, 218] width 33 height 16
click at [128, 214] on button "On" at bounding box center [121, 218] width 33 height 16
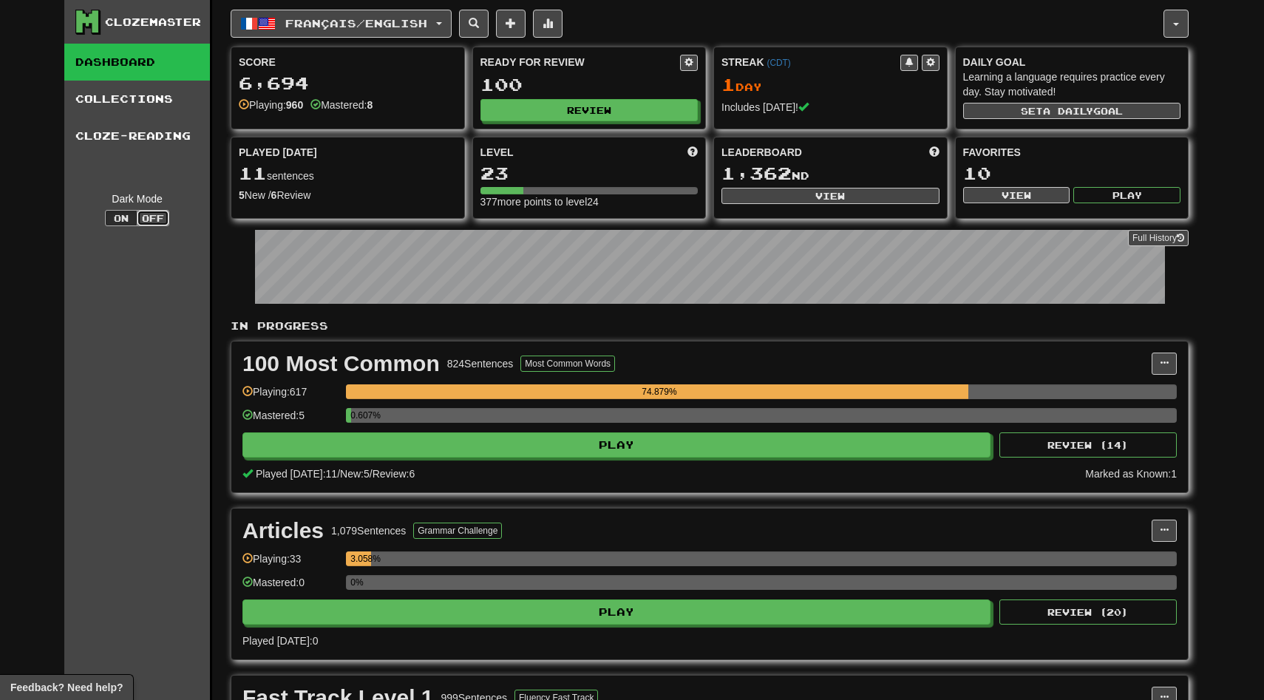
click at [153, 217] on button "Off" at bounding box center [153, 218] width 33 height 16
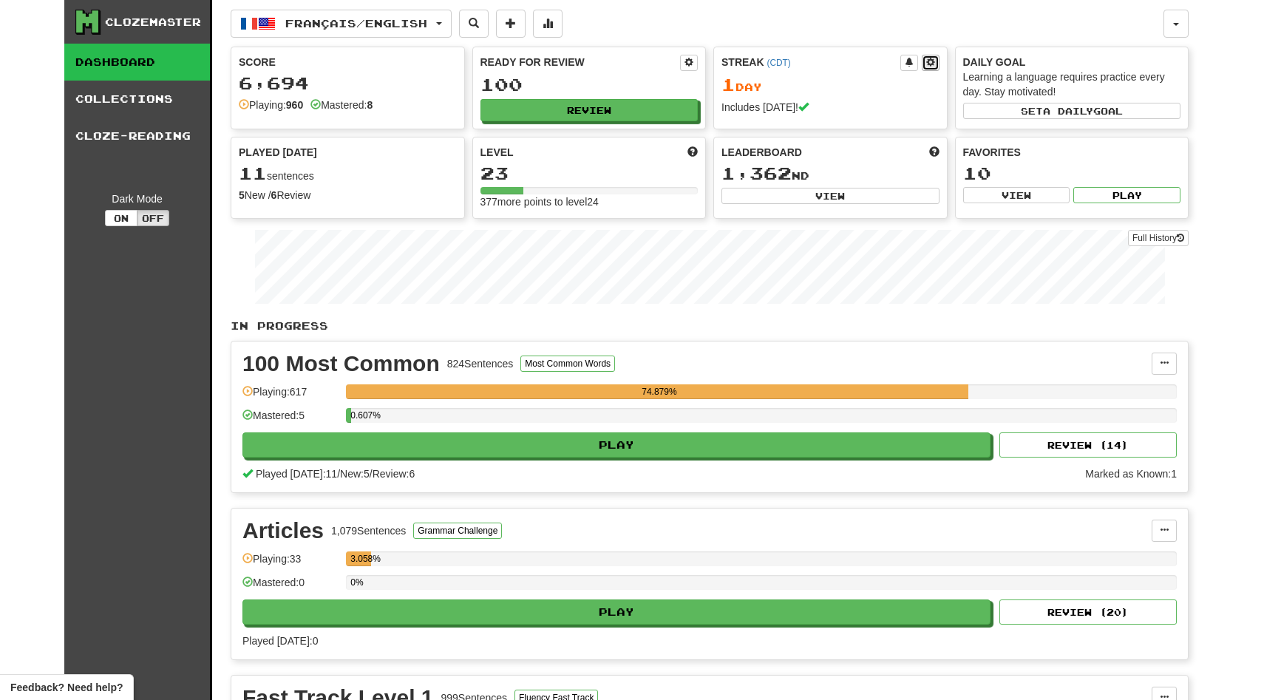
click at [925, 67] on button at bounding box center [931, 63] width 18 height 16
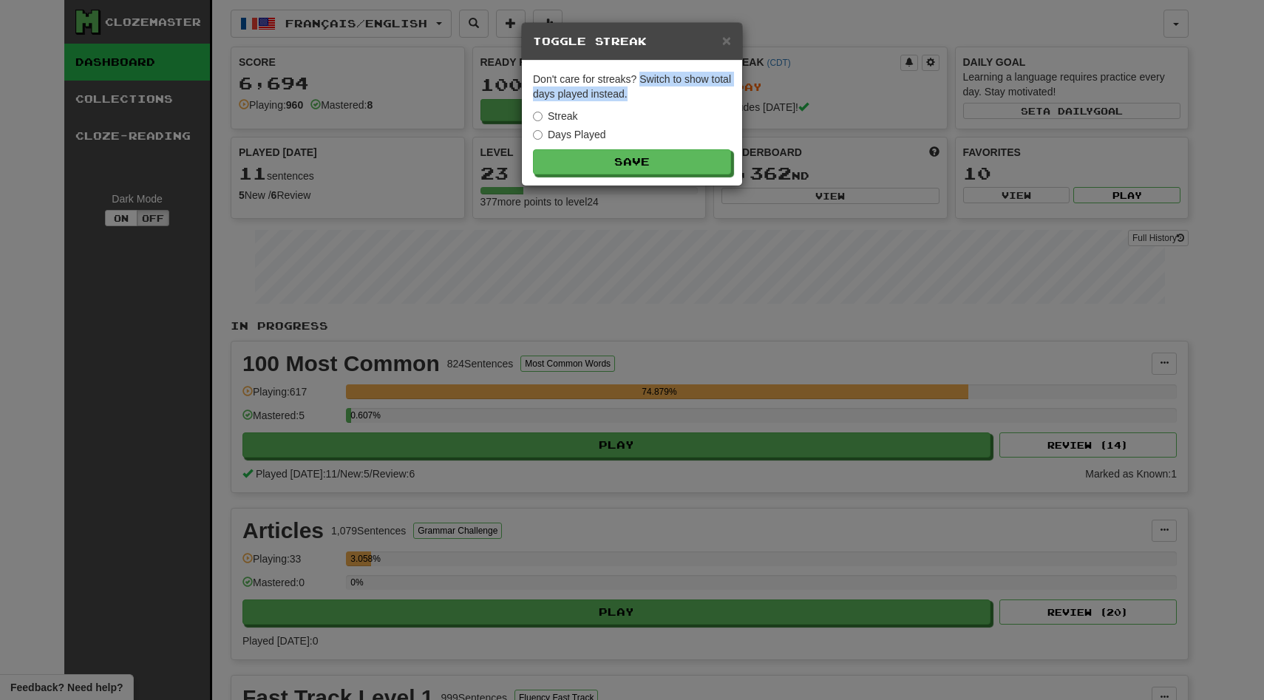
drag, startPoint x: 643, startPoint y: 78, endPoint x: 669, endPoint y: 97, distance: 32.4
click at [669, 97] on p "Don't care for streaks? Switch to show total days played instead." at bounding box center [632, 87] width 198 height 30
click at [642, 66] on div "Don't care for streaks? Switch to show total days played instead. Streak Days P…" at bounding box center [632, 123] width 220 height 125
click at [600, 76] on p "Don't care for streaks? Switch to show total days played instead." at bounding box center [632, 87] width 198 height 30
click at [588, 81] on p "Don't care for streaks? Switch to show total days played instead." at bounding box center [632, 87] width 198 height 30
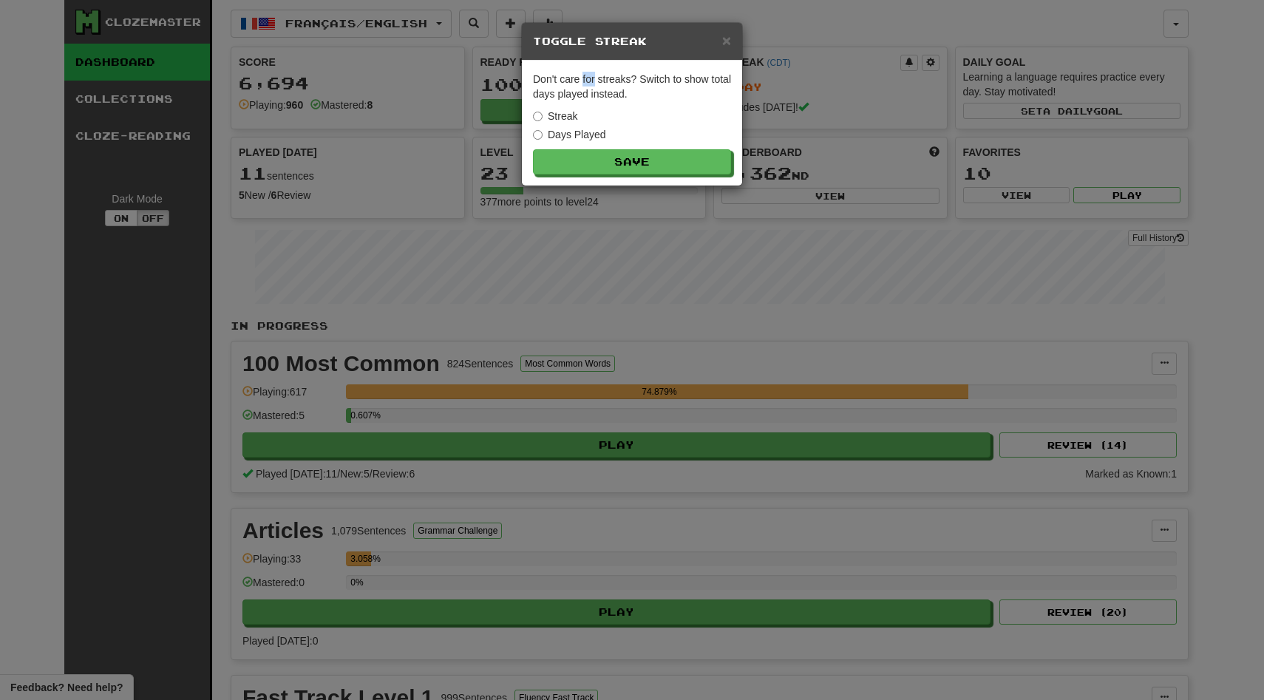
click at [588, 81] on p "Don't care for streaks? Switch to show total days played instead." at bounding box center [632, 87] width 198 height 30
drag, startPoint x: 654, startPoint y: 93, endPoint x: 641, endPoint y: 74, distance: 23.4
click at [641, 74] on p "Don't care for streaks? Switch to show total days played instead." at bounding box center [632, 87] width 198 height 30
click at [726, 44] on span "×" at bounding box center [726, 40] width 9 height 17
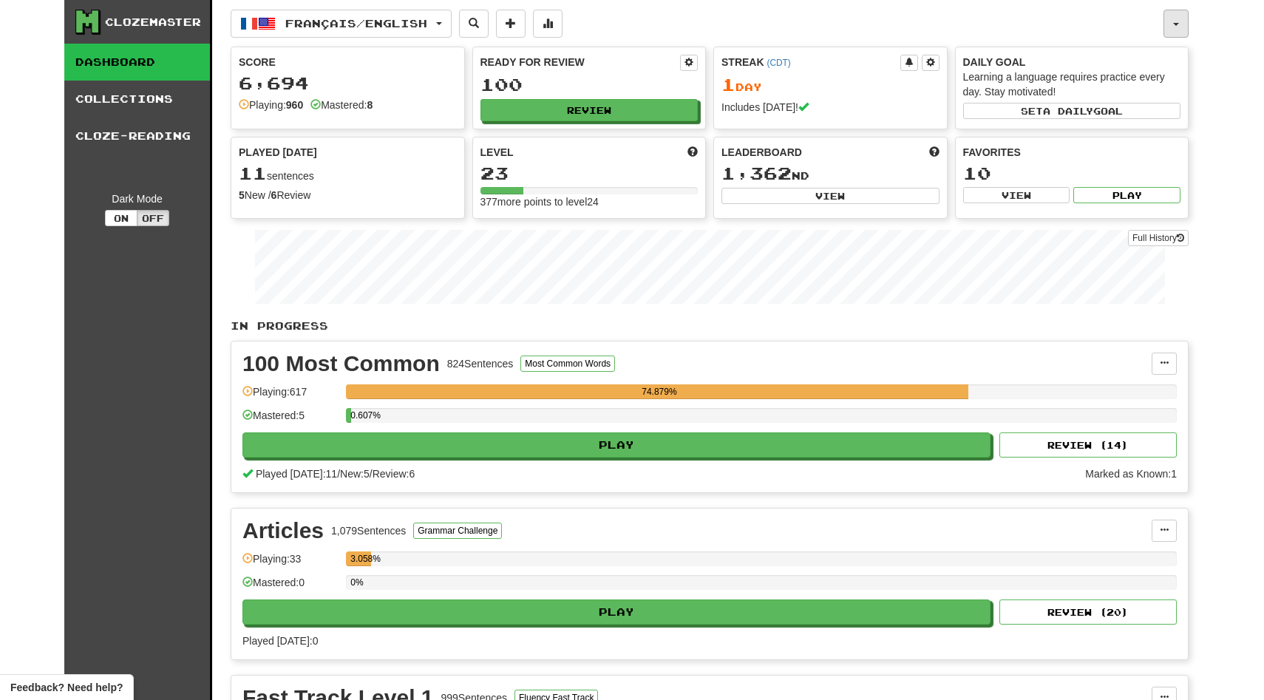
click at [1180, 31] on button "button" at bounding box center [1176, 24] width 25 height 28
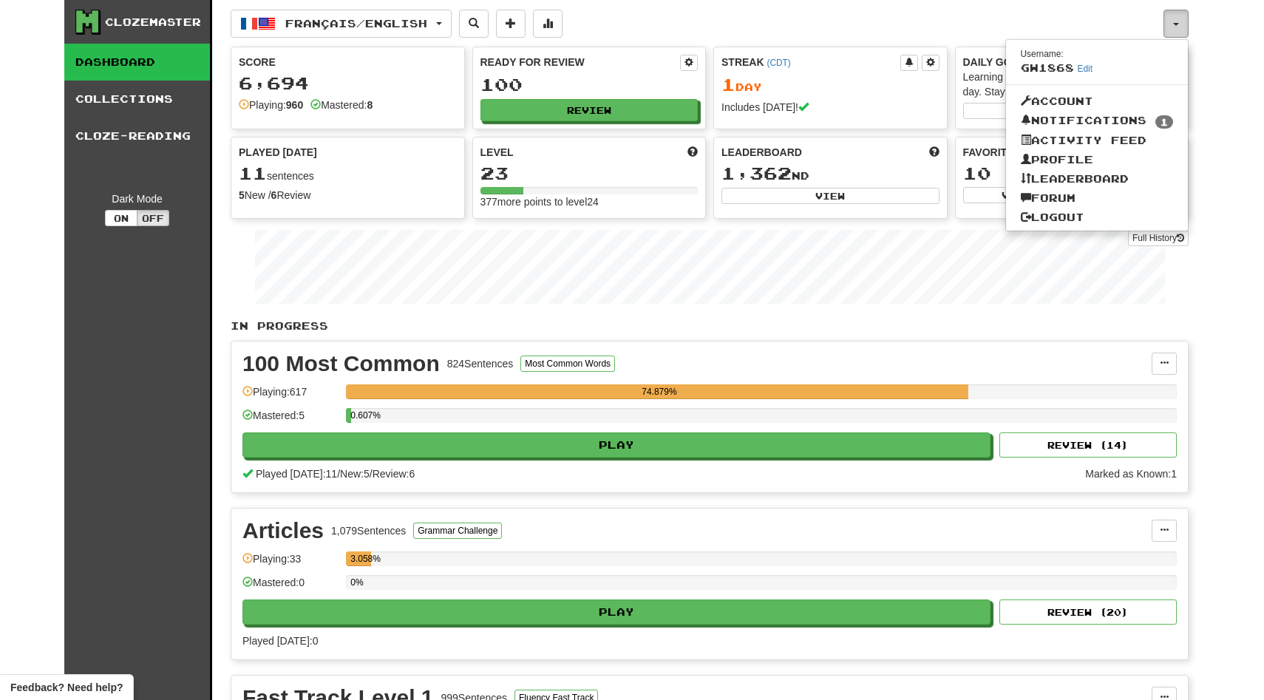
click at [1180, 31] on button "button" at bounding box center [1176, 24] width 25 height 28
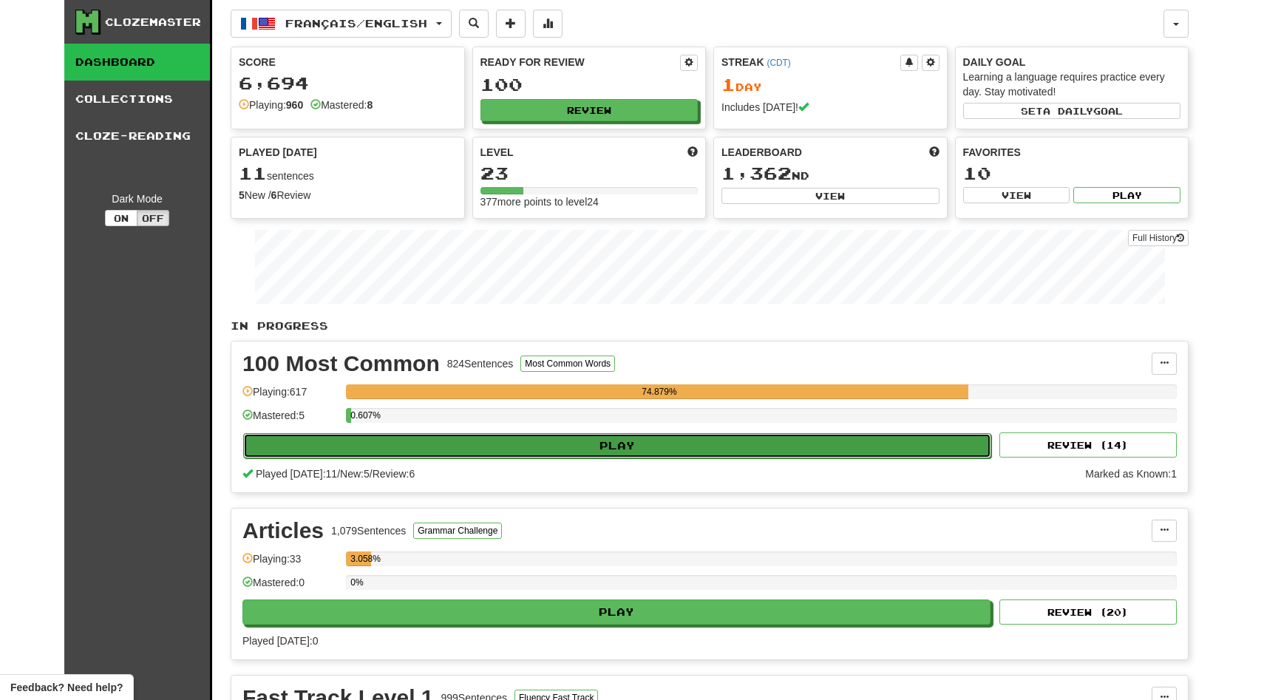
click at [813, 444] on button "Play" at bounding box center [617, 445] width 748 height 25
select select "**"
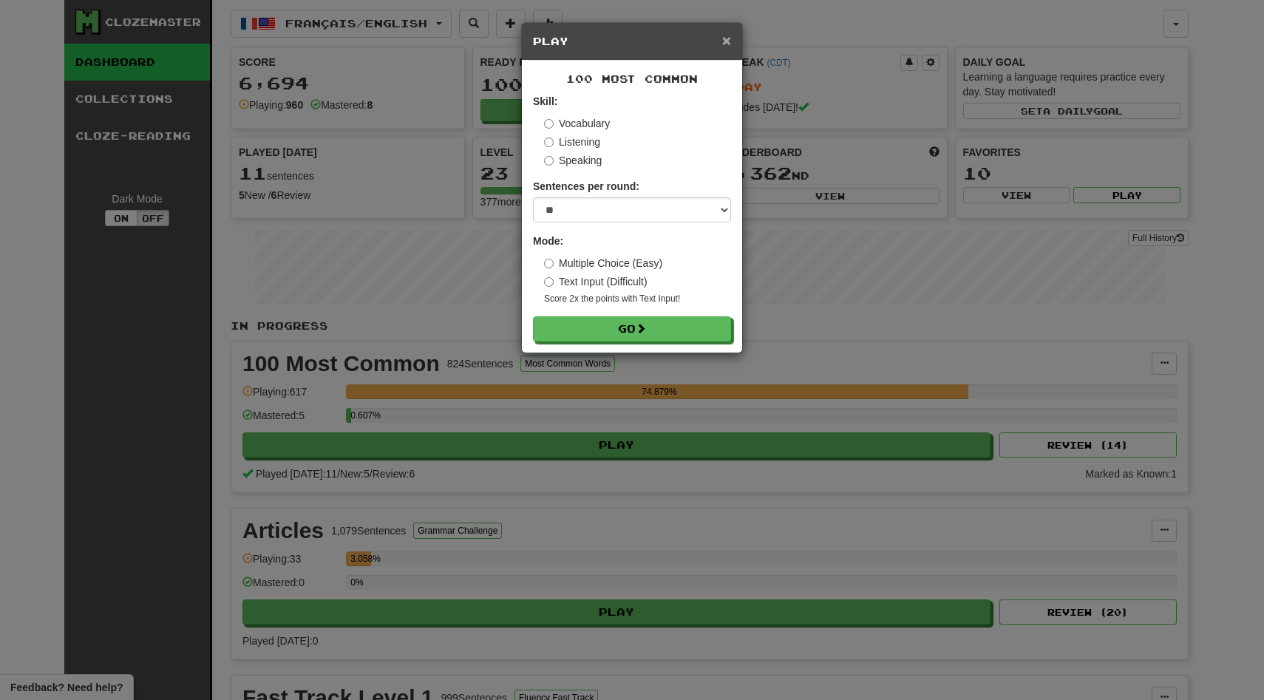
click at [724, 38] on span "×" at bounding box center [726, 40] width 9 height 17
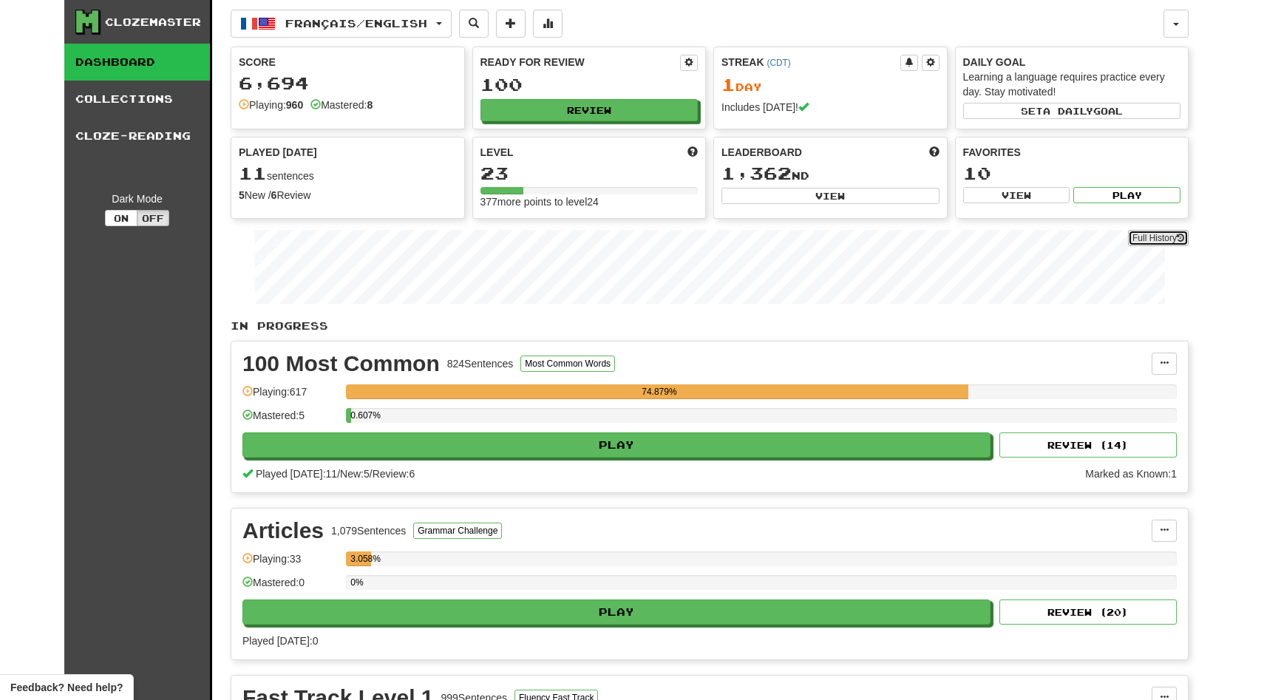
click at [1176, 235] on link "Full History" at bounding box center [1158, 238] width 61 height 16
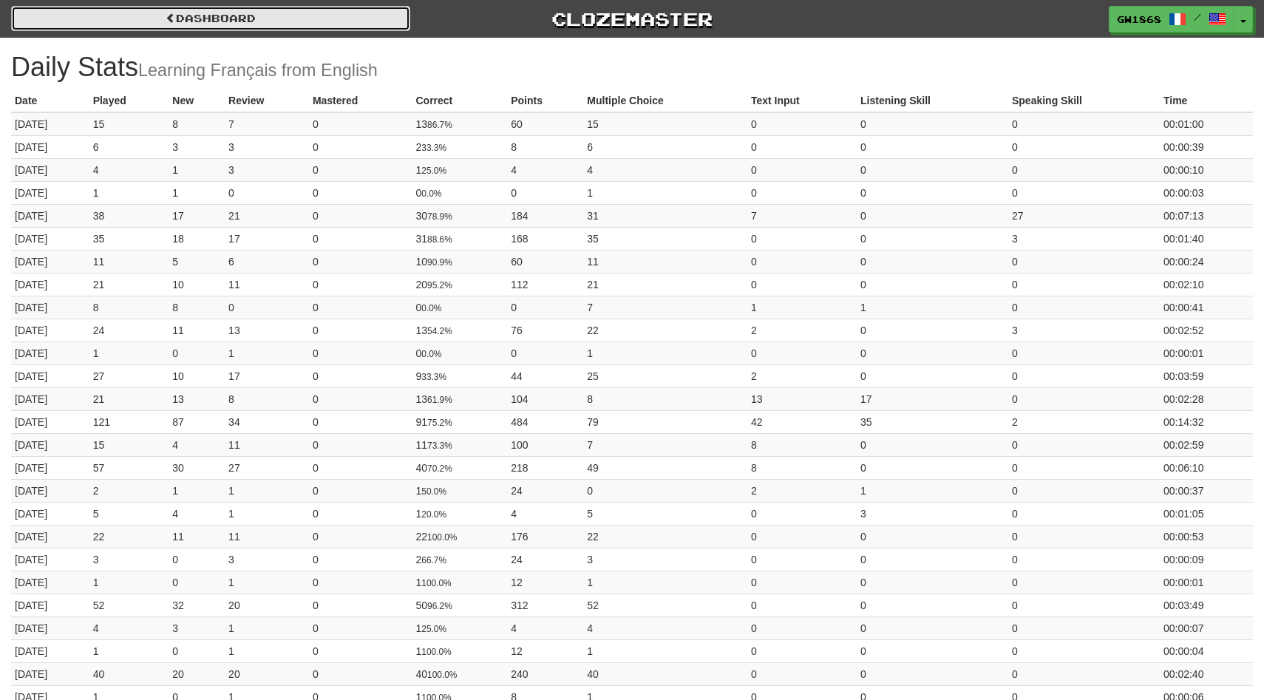
click at [175, 23] on link "Dashboard" at bounding box center [210, 18] width 399 height 25
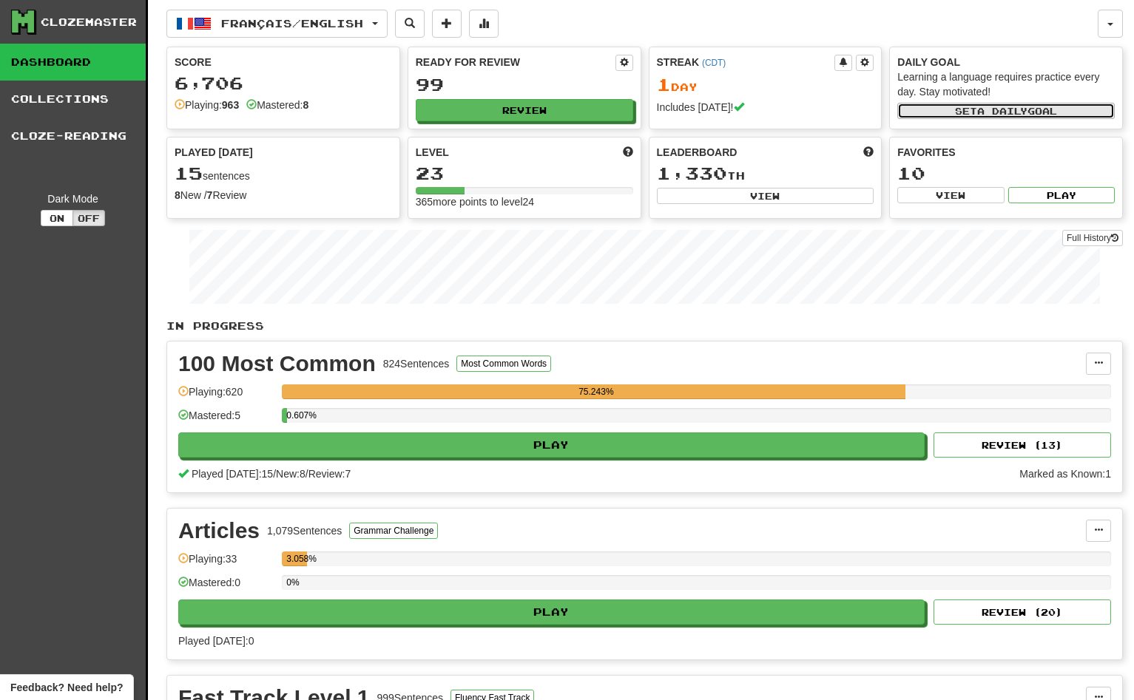
click at [1038, 118] on button "Set a daily goal" at bounding box center [1005, 111] width 217 height 16
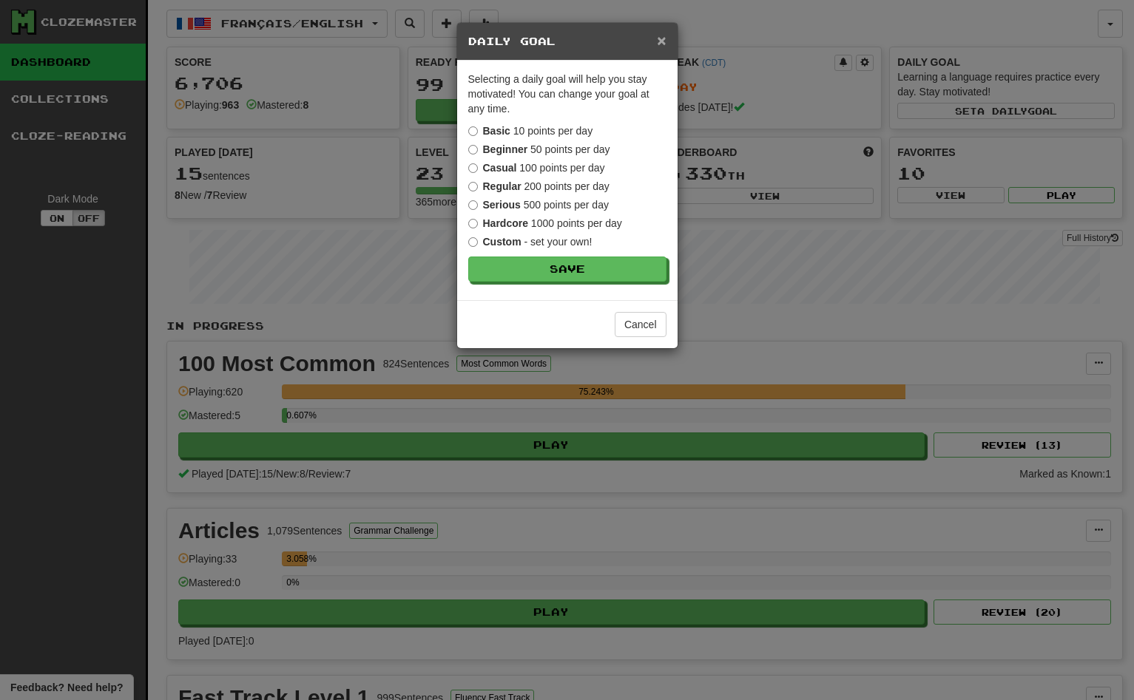
click at [663, 45] on span "×" at bounding box center [661, 40] width 9 height 17
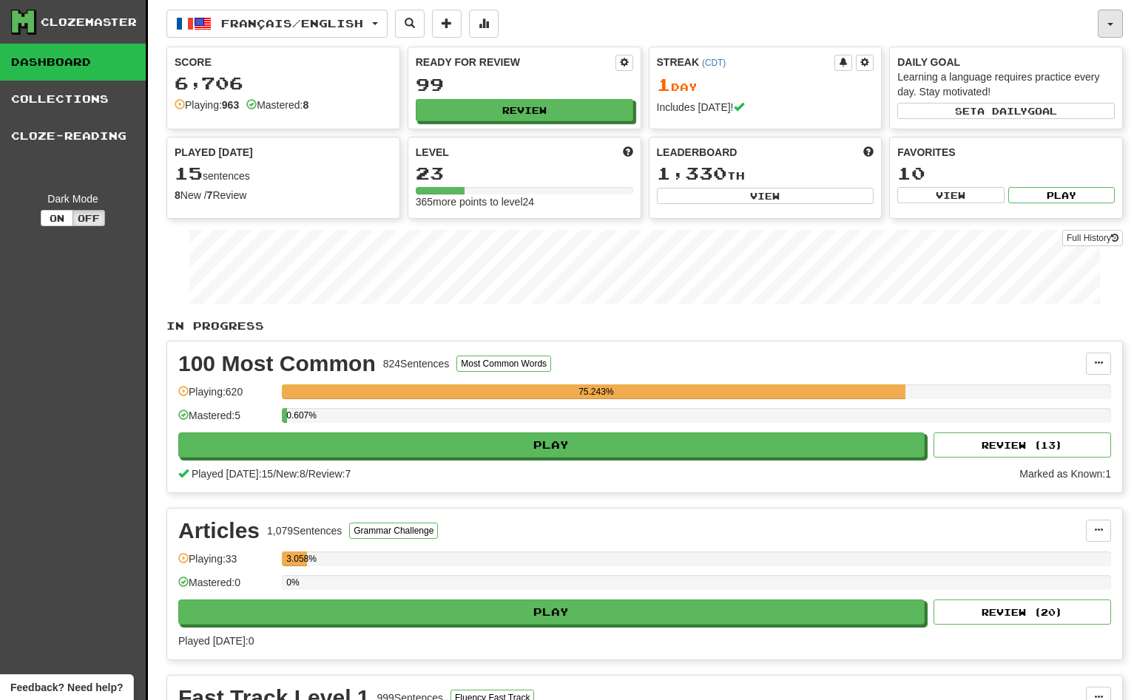
click at [1116, 18] on button "button" at bounding box center [1109, 24] width 25 height 28
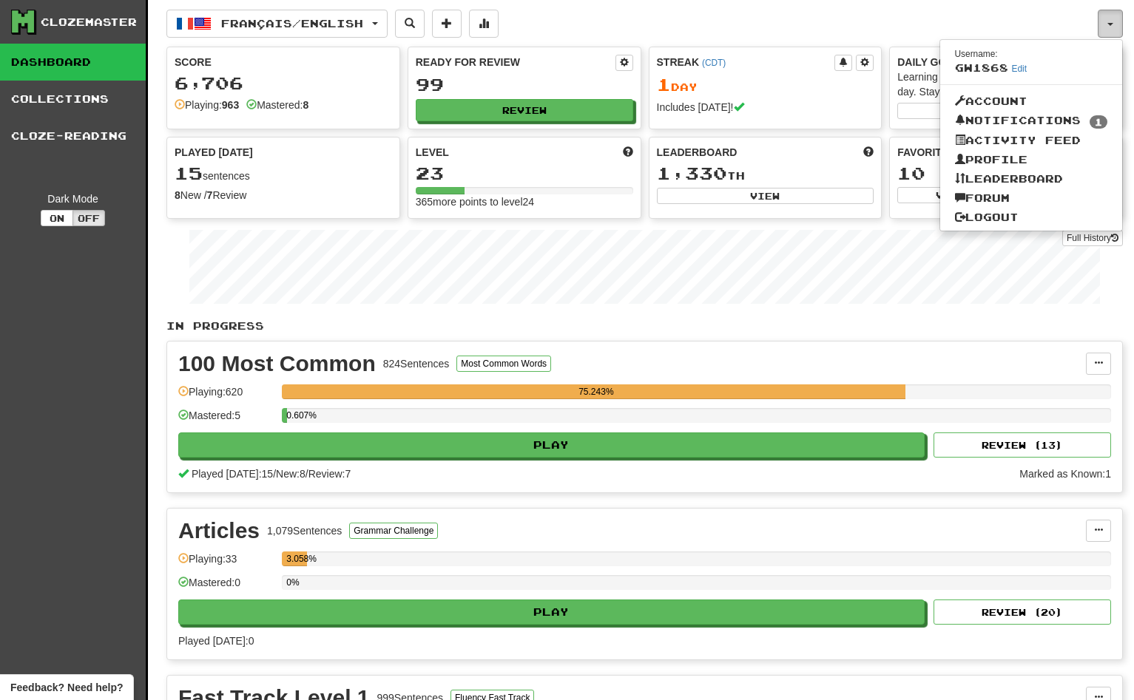
click at [1116, 18] on button "button" at bounding box center [1109, 24] width 25 height 28
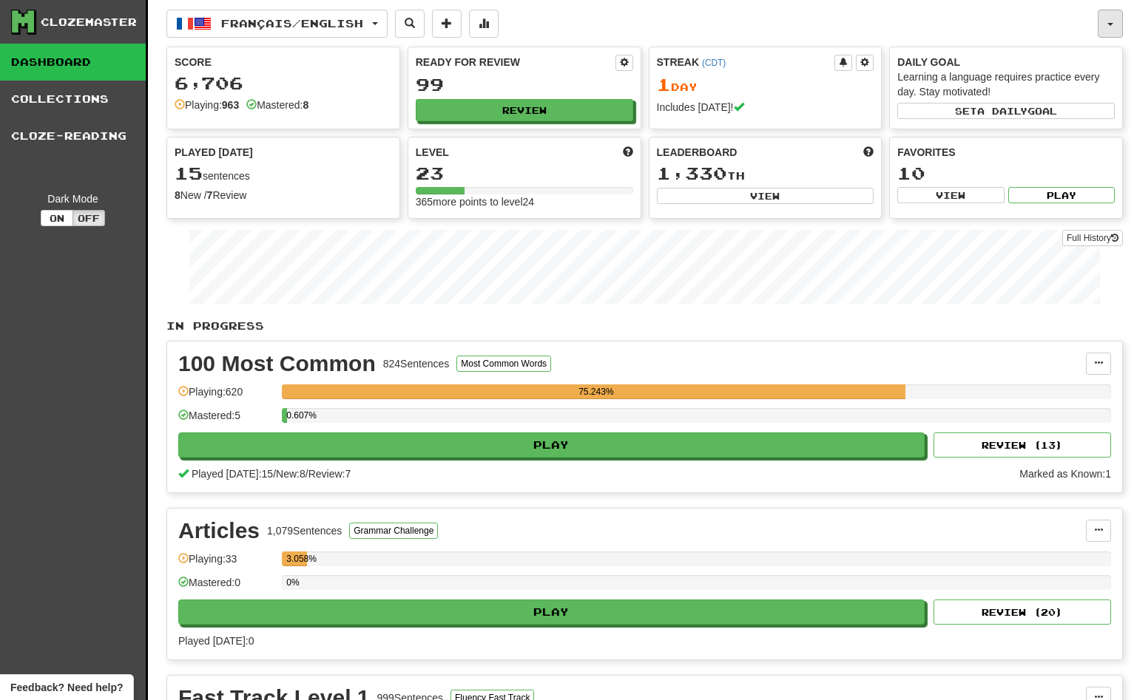
click at [1104, 30] on button "button" at bounding box center [1109, 24] width 25 height 28
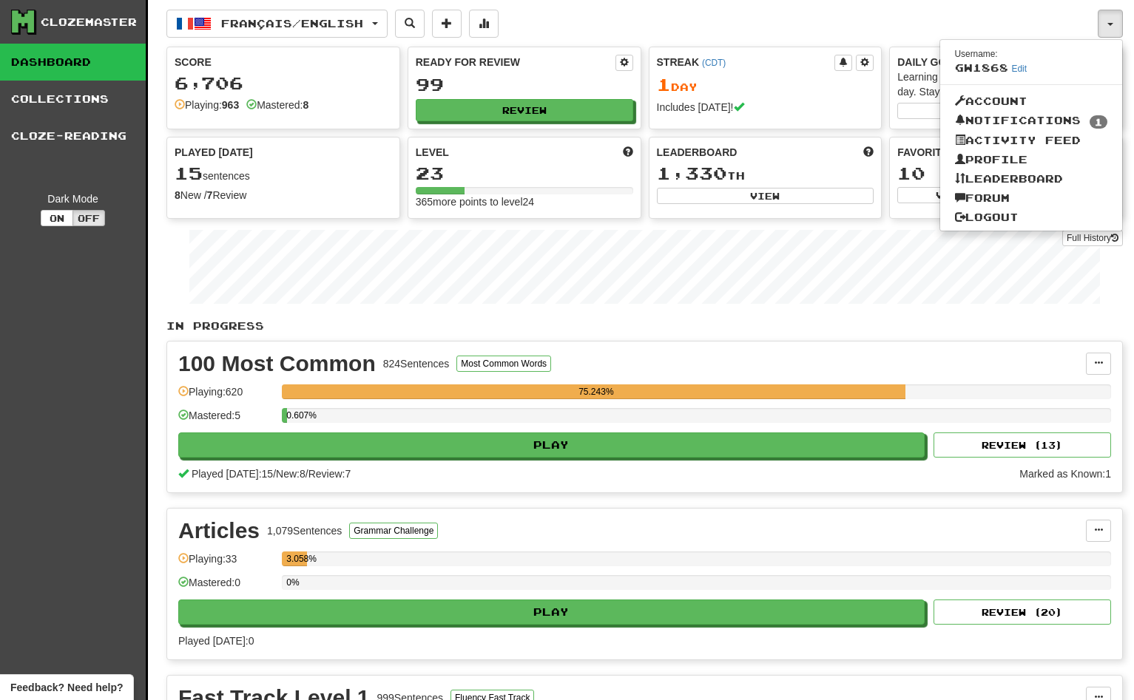
click at [1083, 25] on div "Français / English Deutsch / English Streak: 0 Review: 40 Points [DATE]: 0 Espa…" at bounding box center [631, 24] width 931 height 28
